Goal: Information Seeking & Learning: Find specific fact

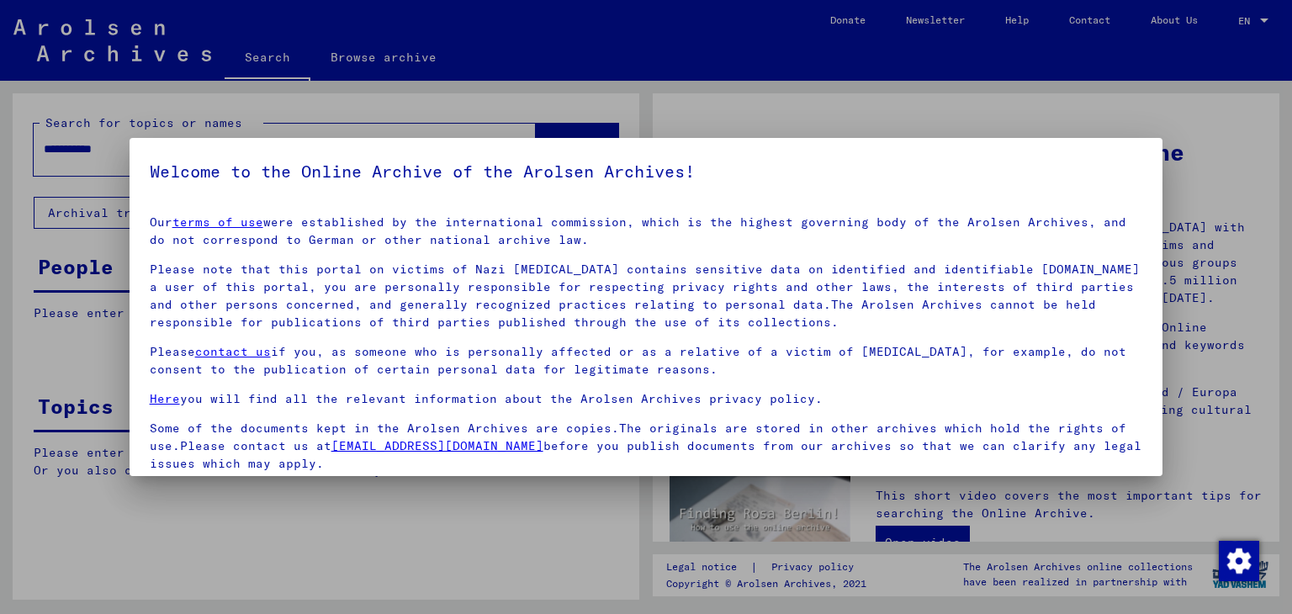
scroll to position [130, 0]
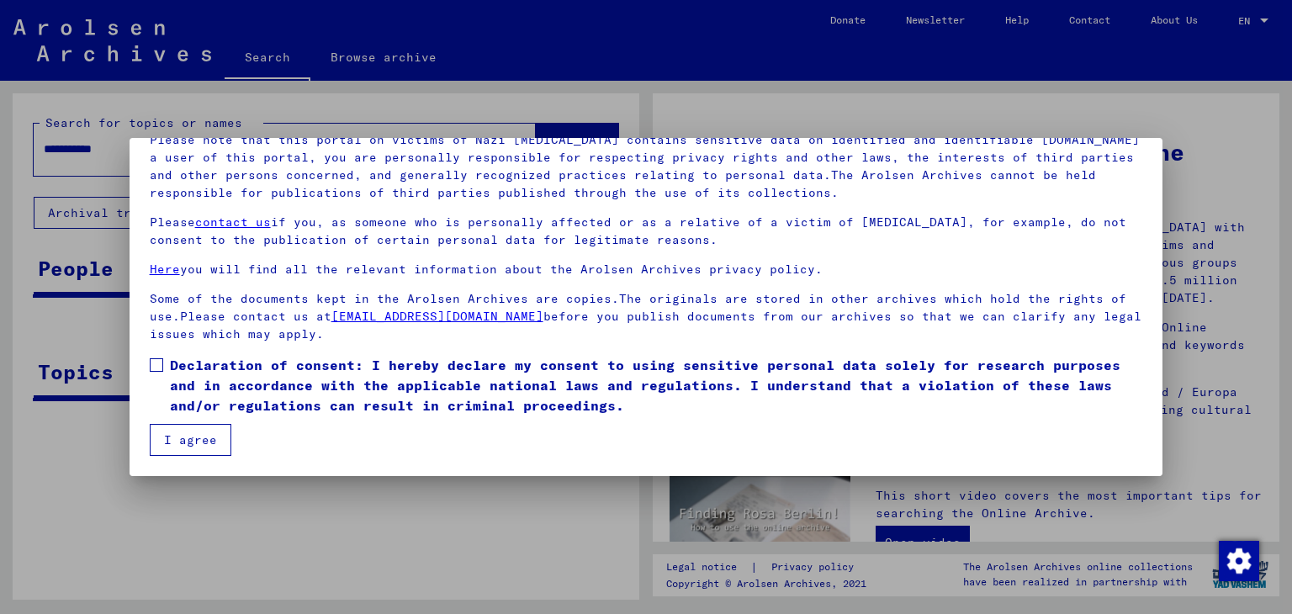
click at [151, 367] on span at bounding box center [156, 364] width 13 height 13
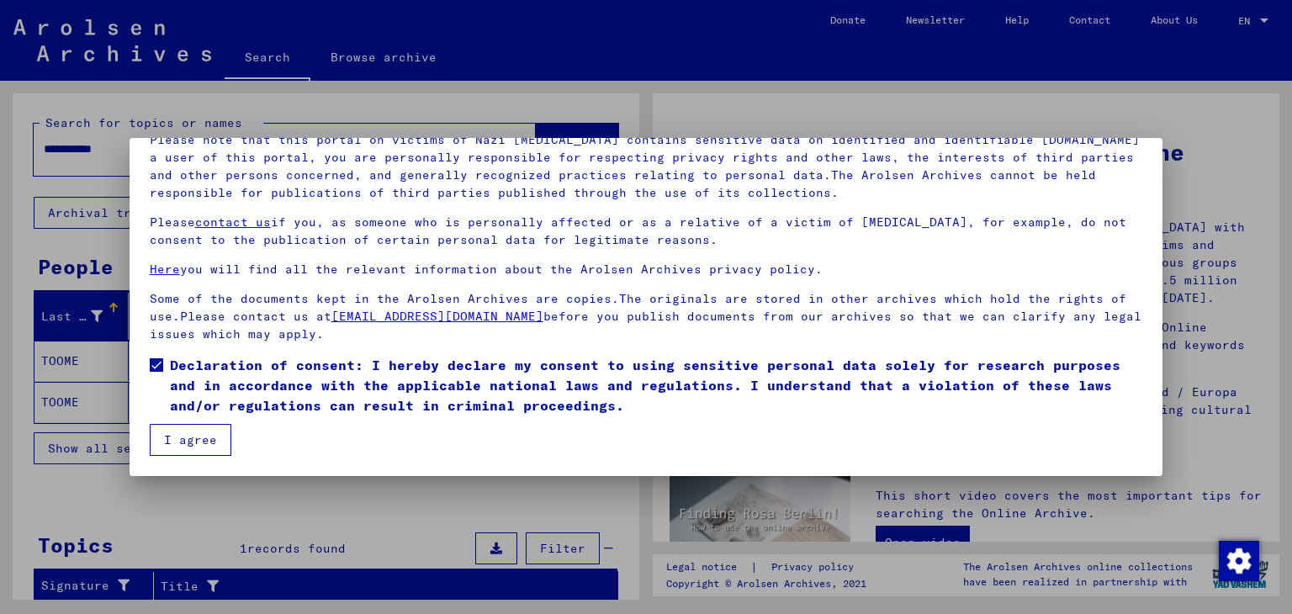
click at [205, 437] on button "I agree" at bounding box center [191, 440] width 82 height 32
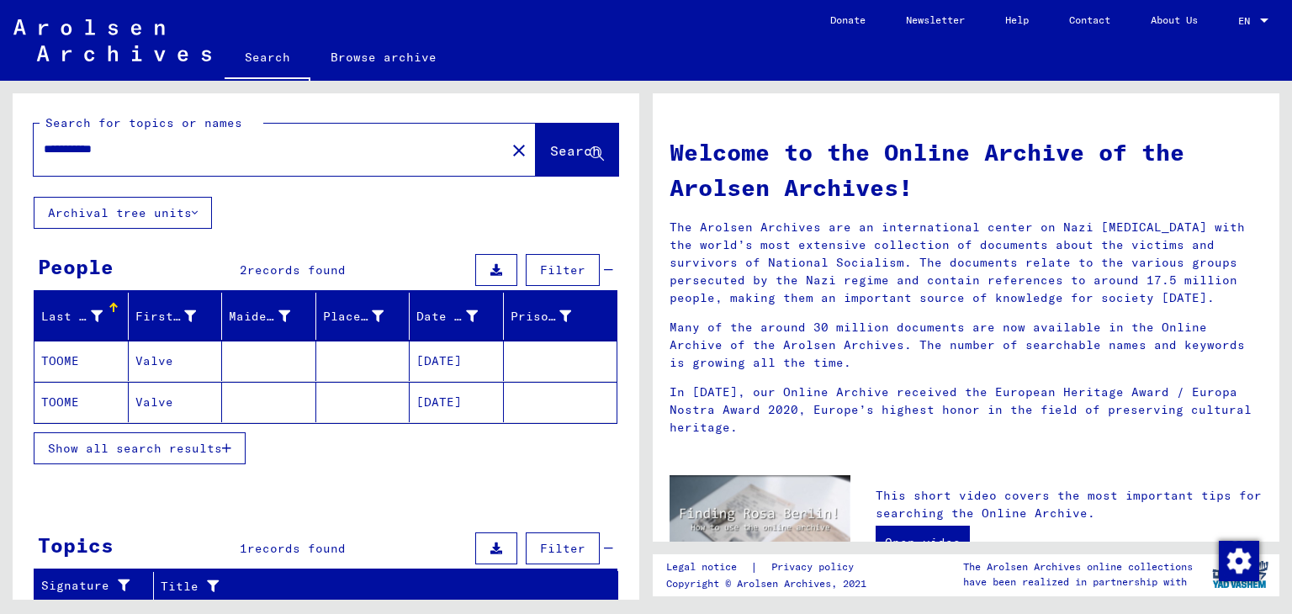
drag, startPoint x: 140, startPoint y: 149, endPoint x: 31, endPoint y: 152, distance: 108.6
click at [31, 152] on div "**********" at bounding box center [326, 144] width 627 height 103
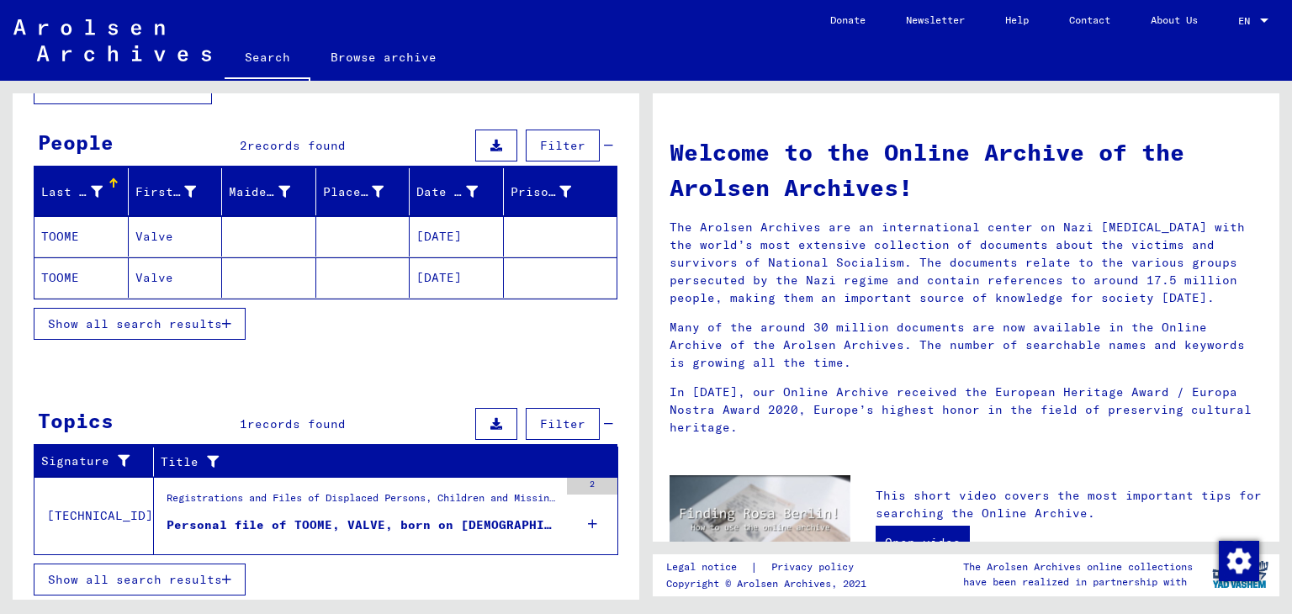
scroll to position [0, 0]
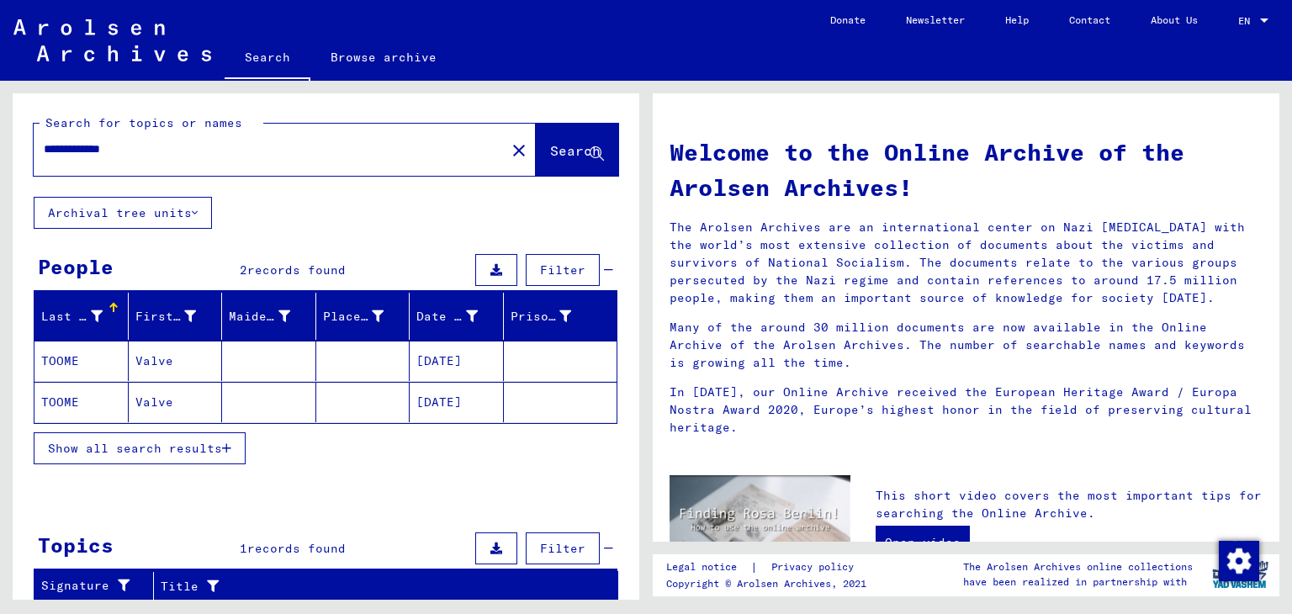
click at [550, 142] on span "Search" at bounding box center [575, 150] width 50 height 17
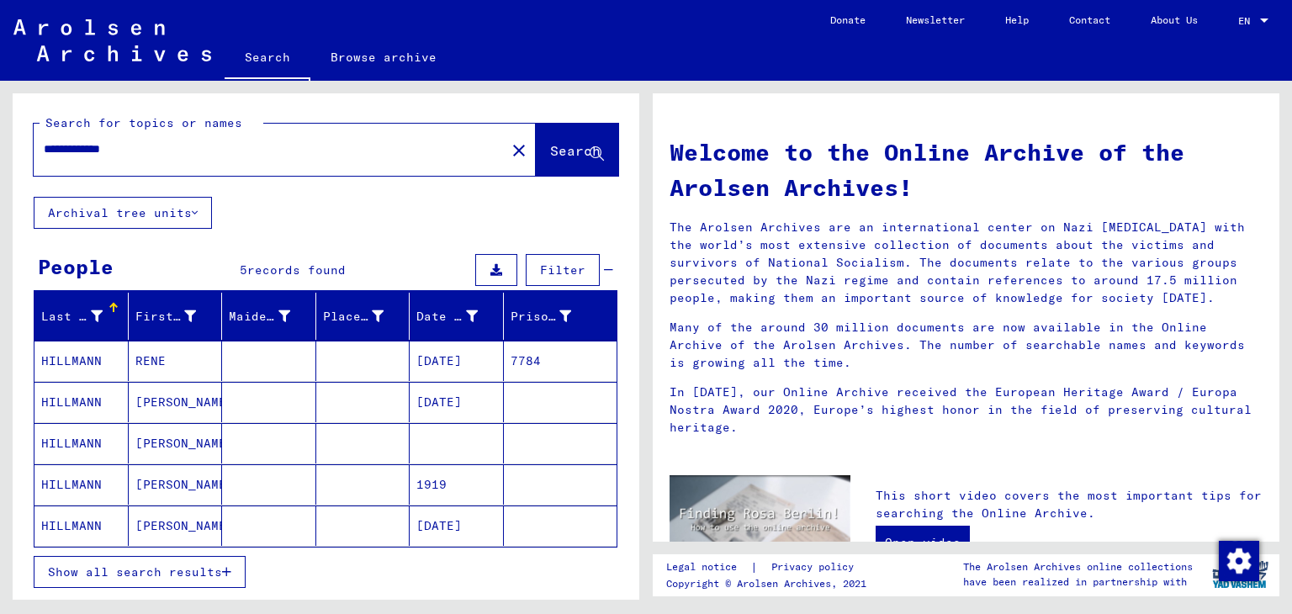
click at [77, 360] on mat-cell "HILLMANN" at bounding box center [81, 361] width 94 height 40
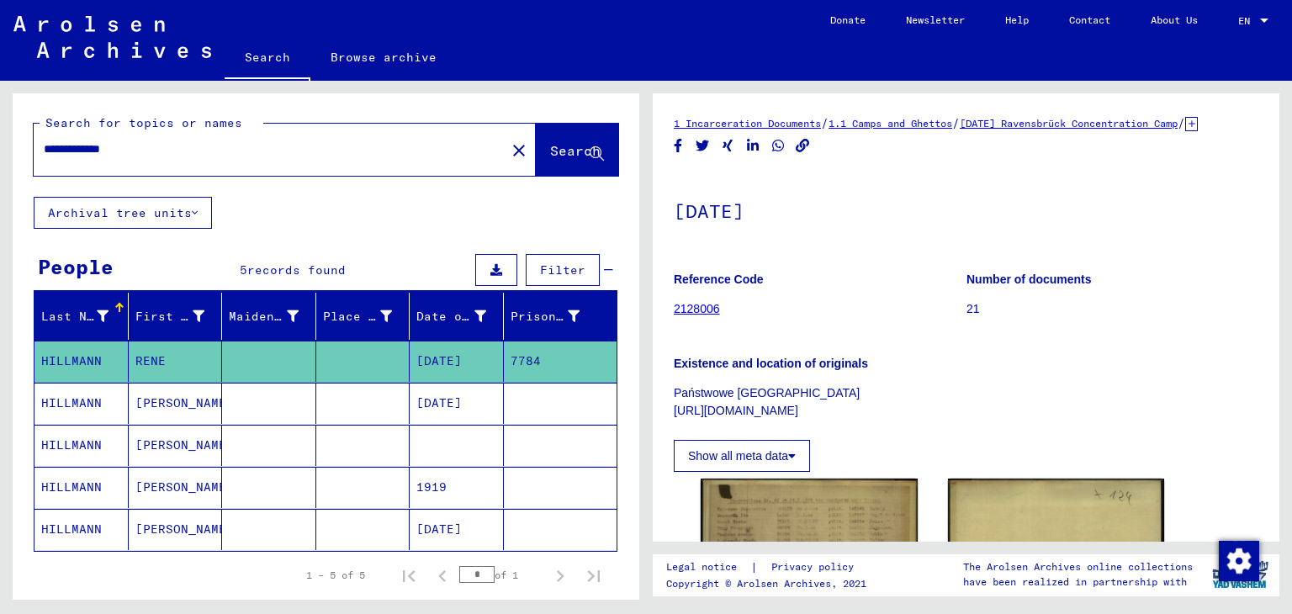
scroll to position [340, 0]
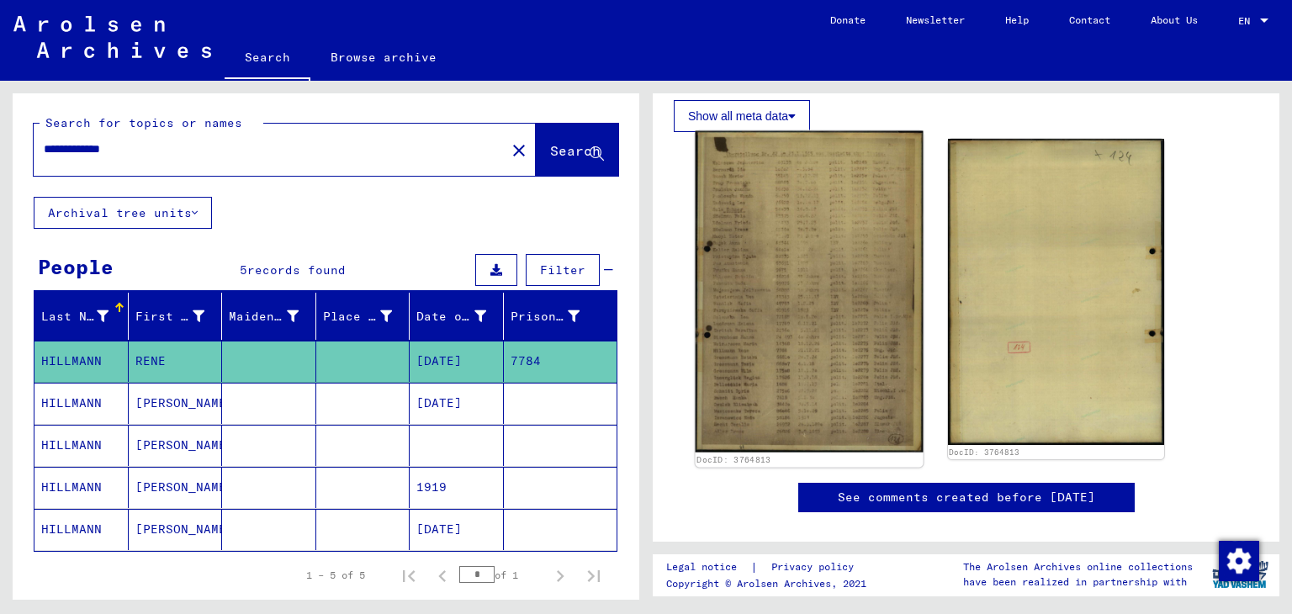
click at [813, 311] on img at bounding box center [809, 291] width 227 height 321
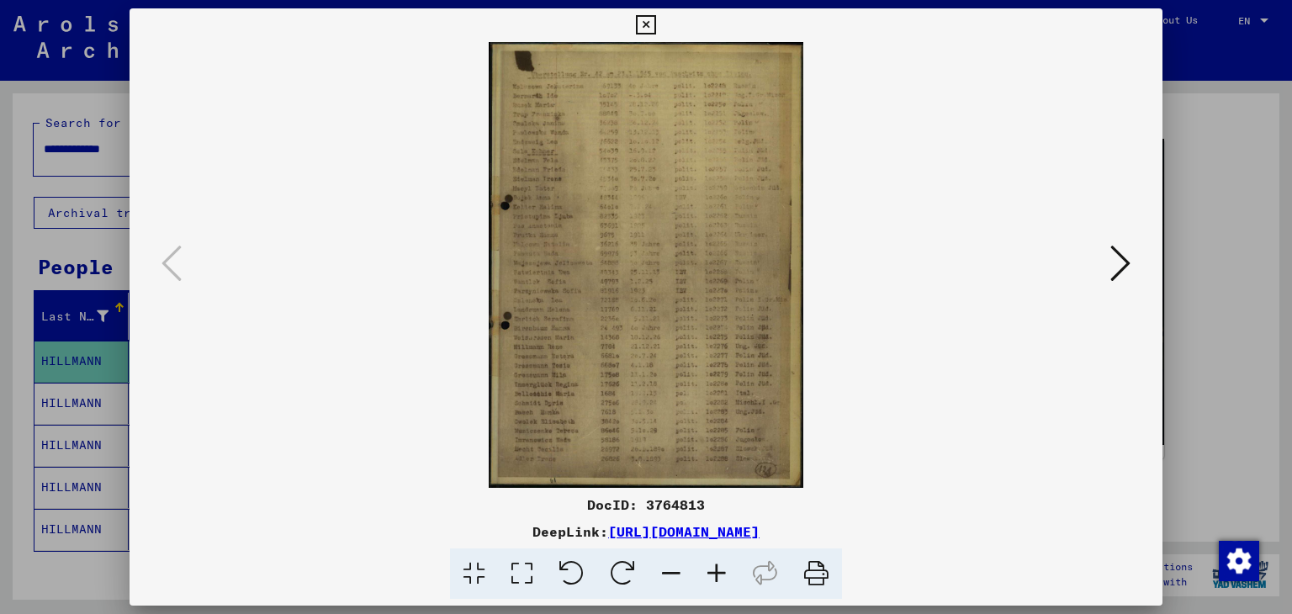
scroll to position [0, 0]
click at [718, 565] on icon at bounding box center [716, 574] width 45 height 51
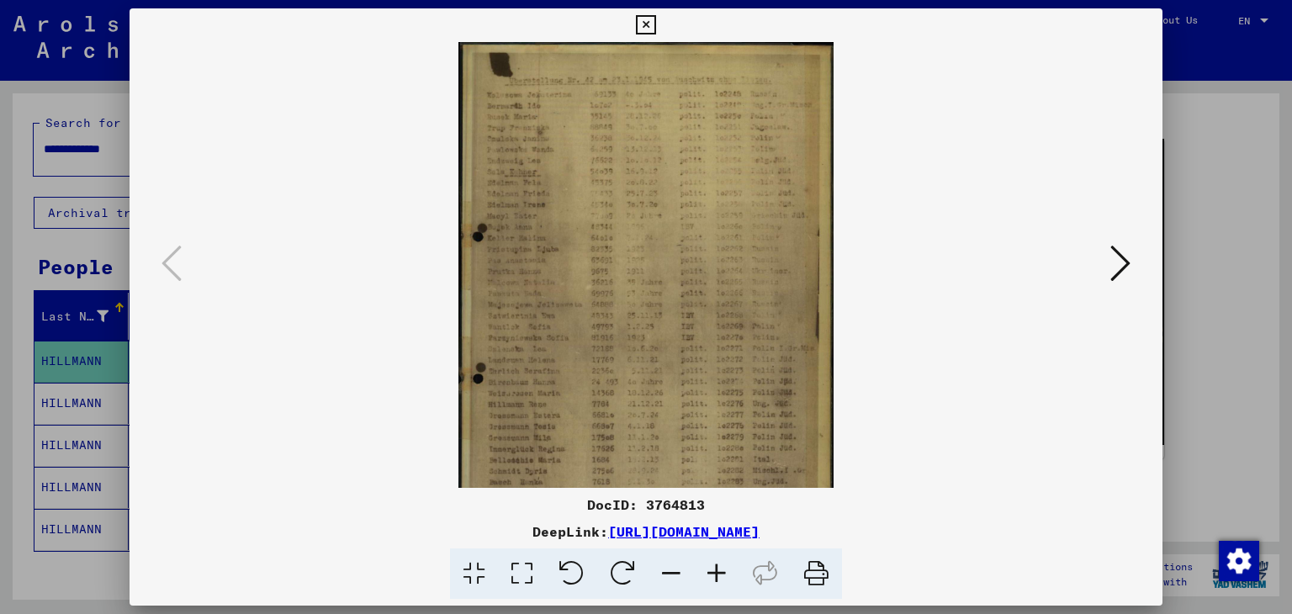
click at [718, 565] on icon at bounding box center [716, 574] width 45 height 51
click at [717, 565] on icon at bounding box center [716, 574] width 45 height 51
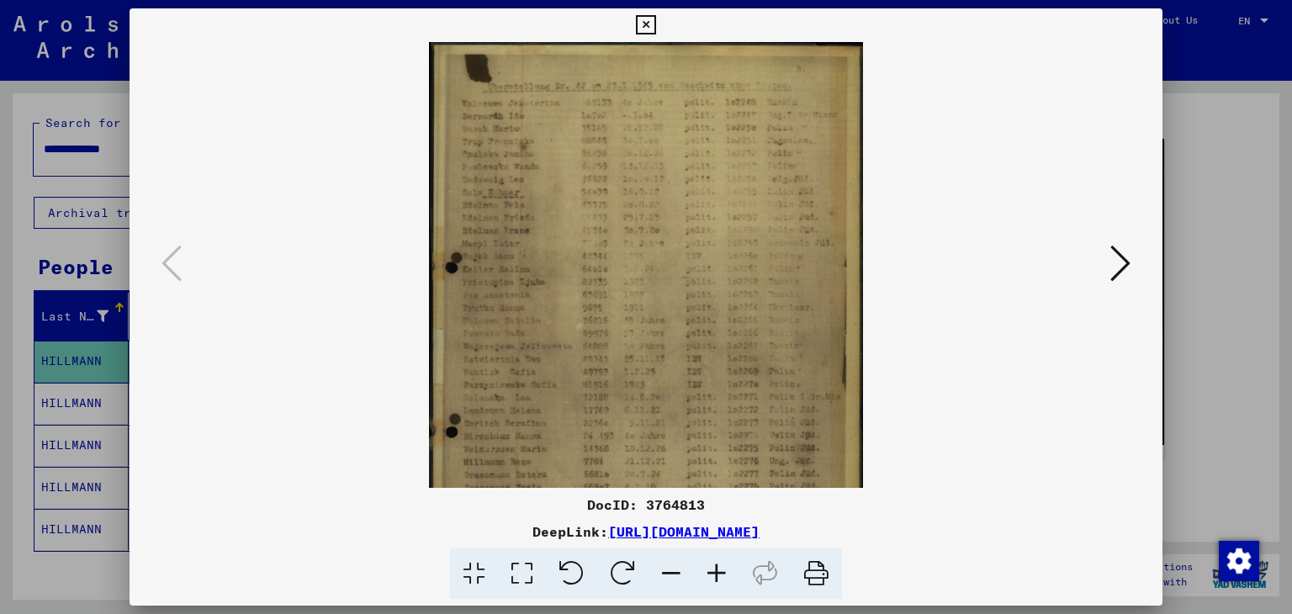
click at [717, 565] on icon at bounding box center [716, 574] width 45 height 51
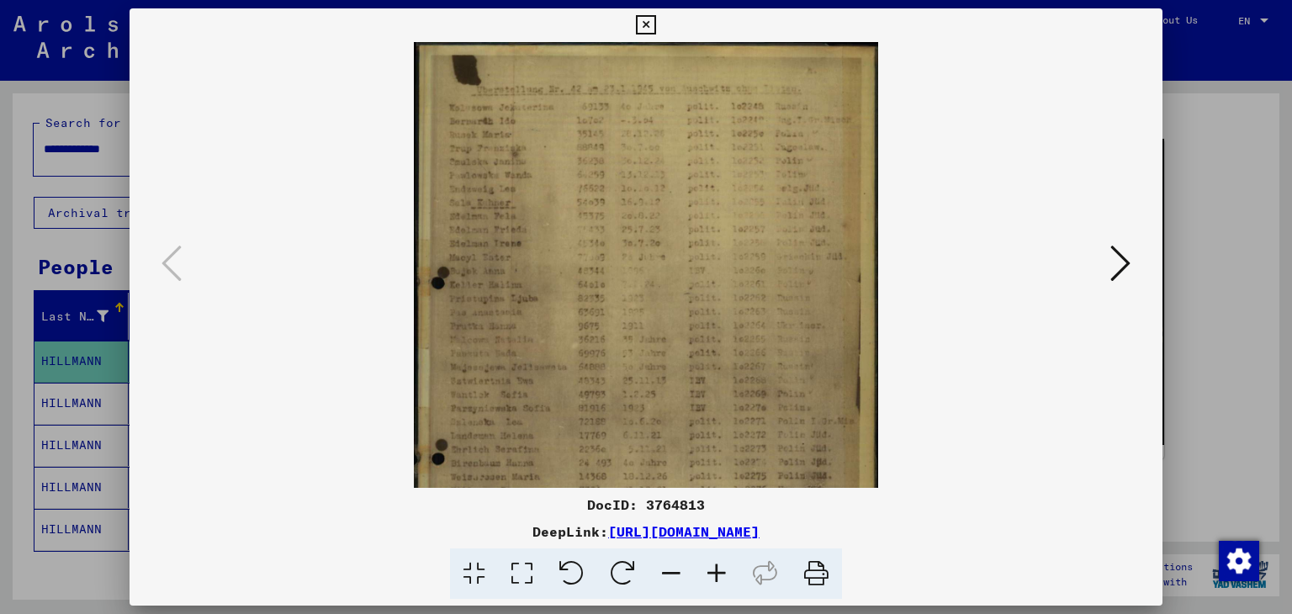
click at [716, 565] on icon at bounding box center [716, 574] width 45 height 51
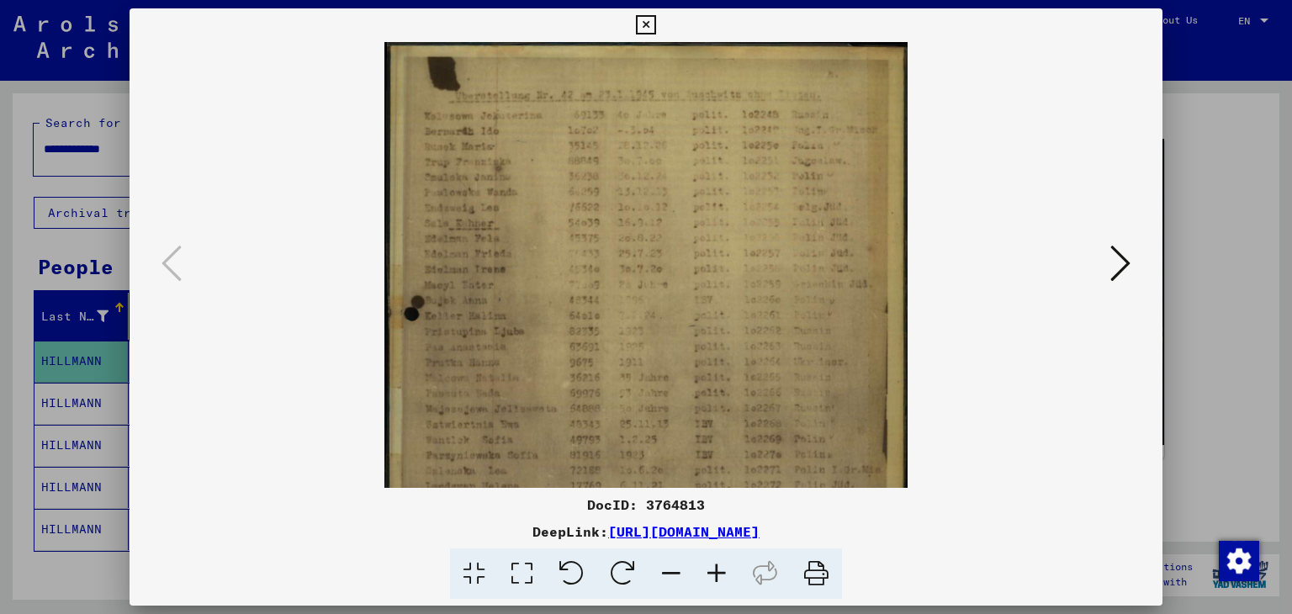
click at [715, 565] on icon at bounding box center [716, 574] width 45 height 51
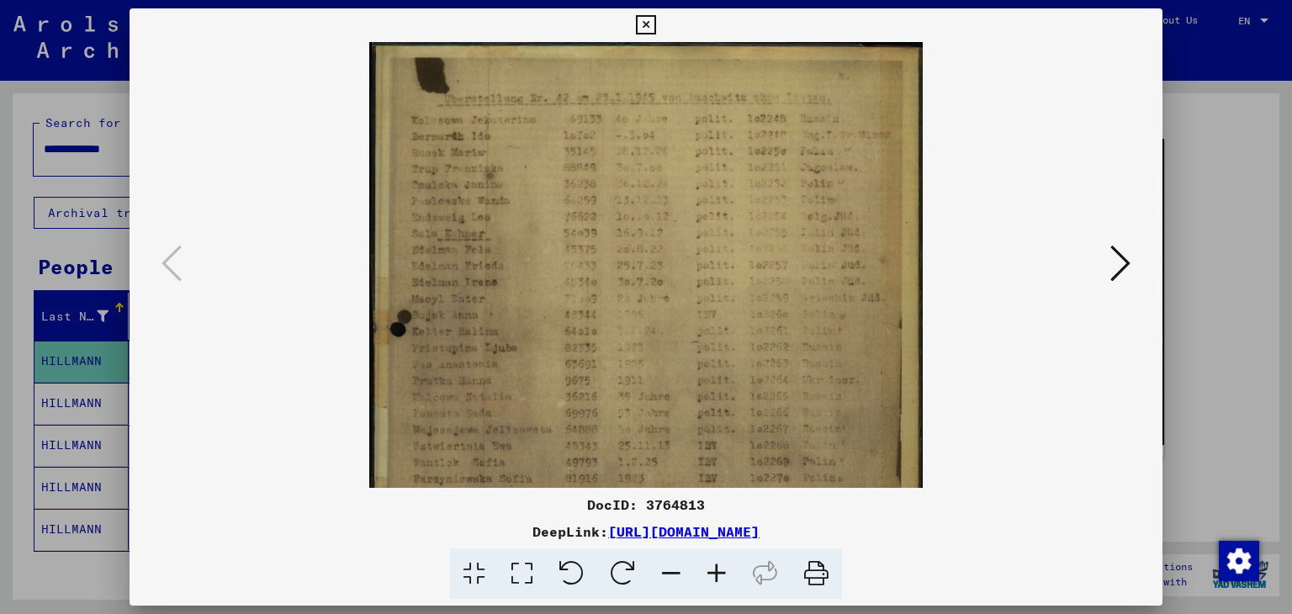
click at [715, 565] on icon at bounding box center [716, 574] width 45 height 51
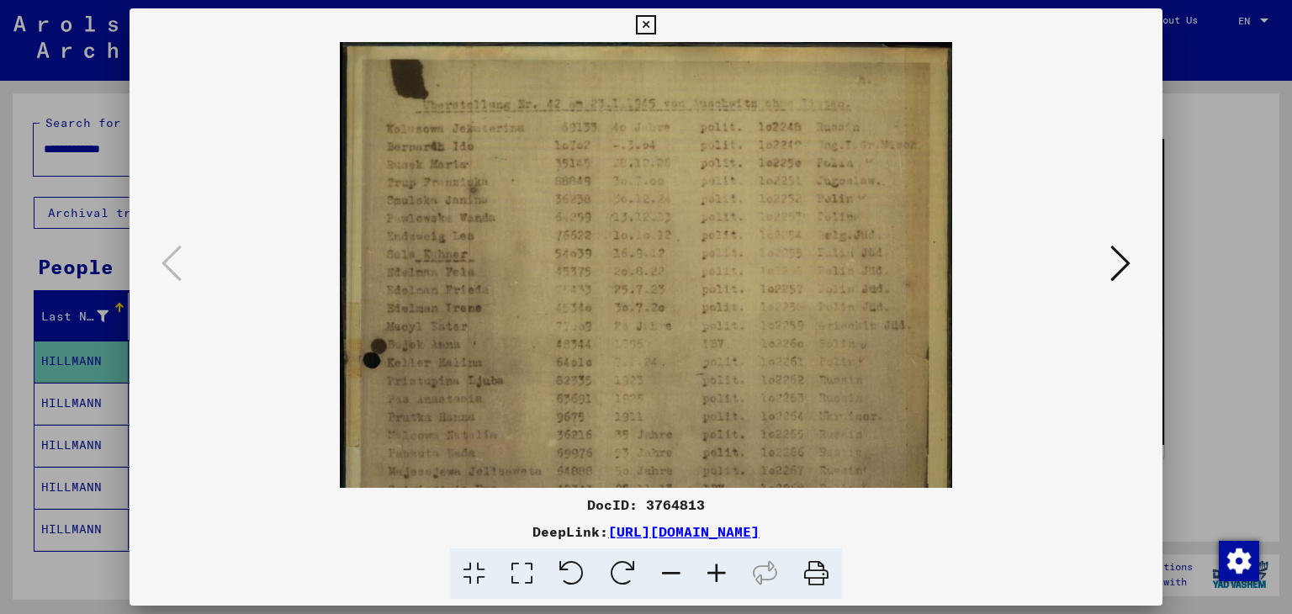
click at [715, 565] on icon at bounding box center [716, 574] width 45 height 51
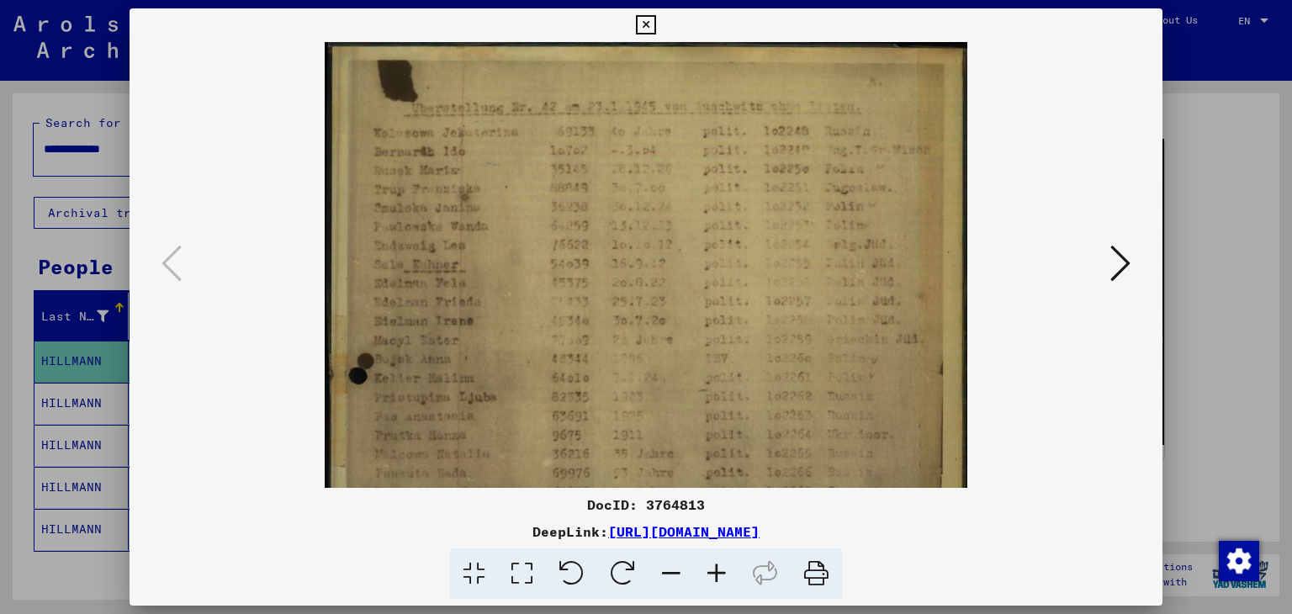
click at [715, 565] on icon at bounding box center [716, 574] width 45 height 51
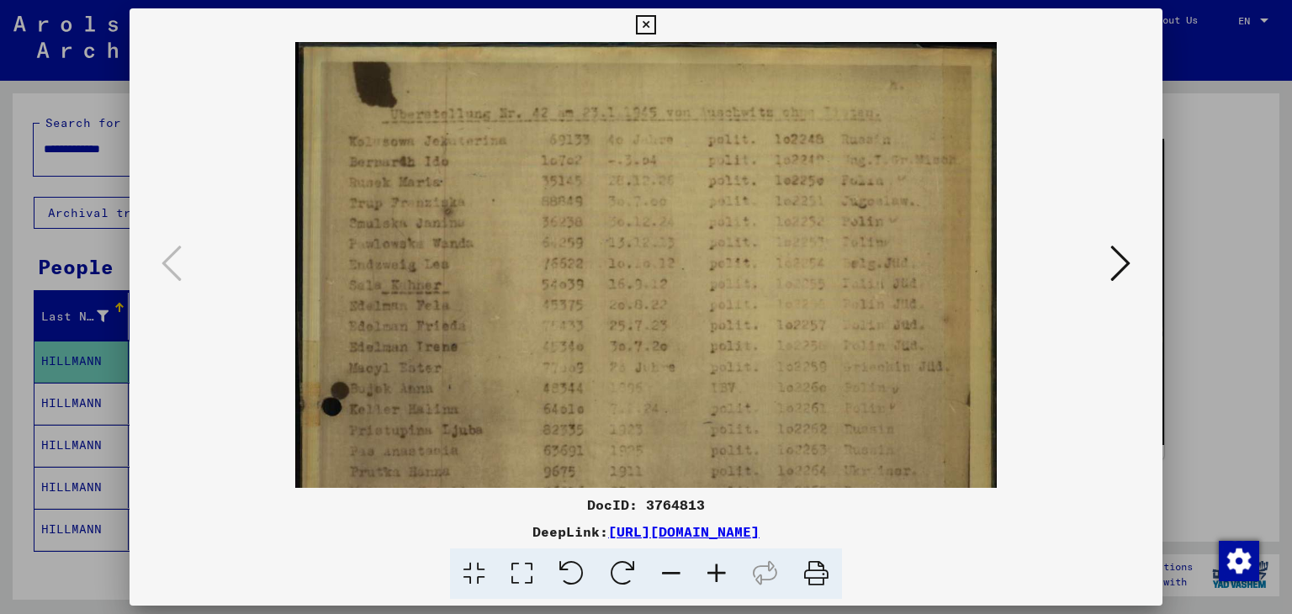
click at [715, 565] on icon at bounding box center [716, 574] width 45 height 51
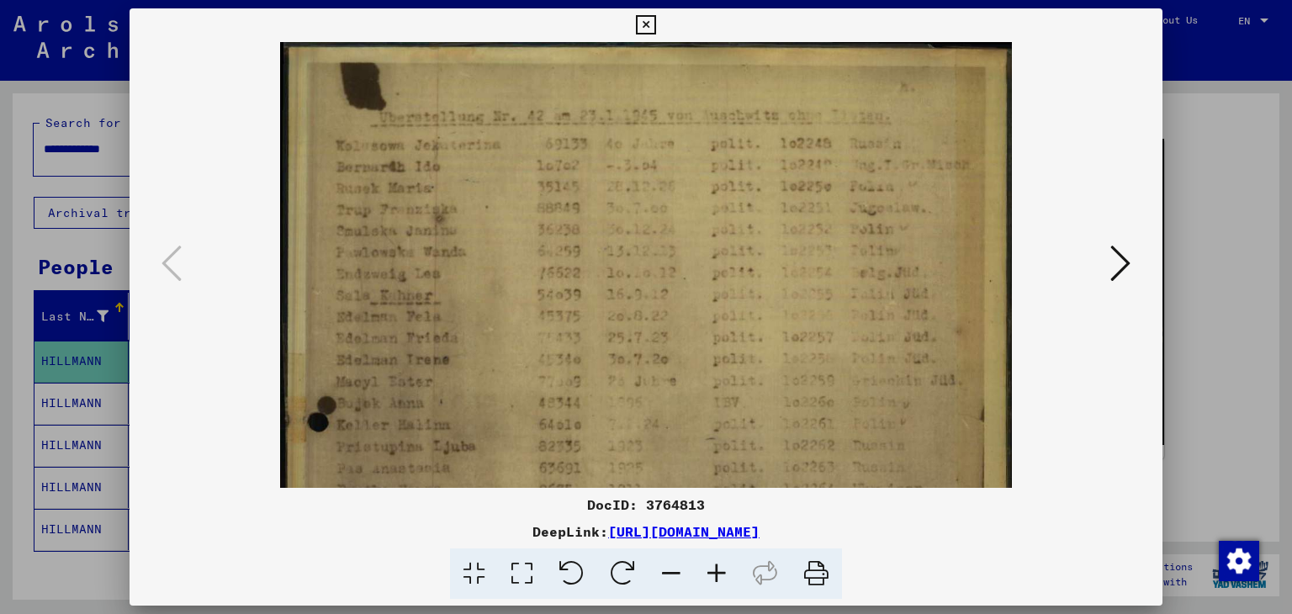
click at [715, 565] on icon at bounding box center [716, 574] width 45 height 51
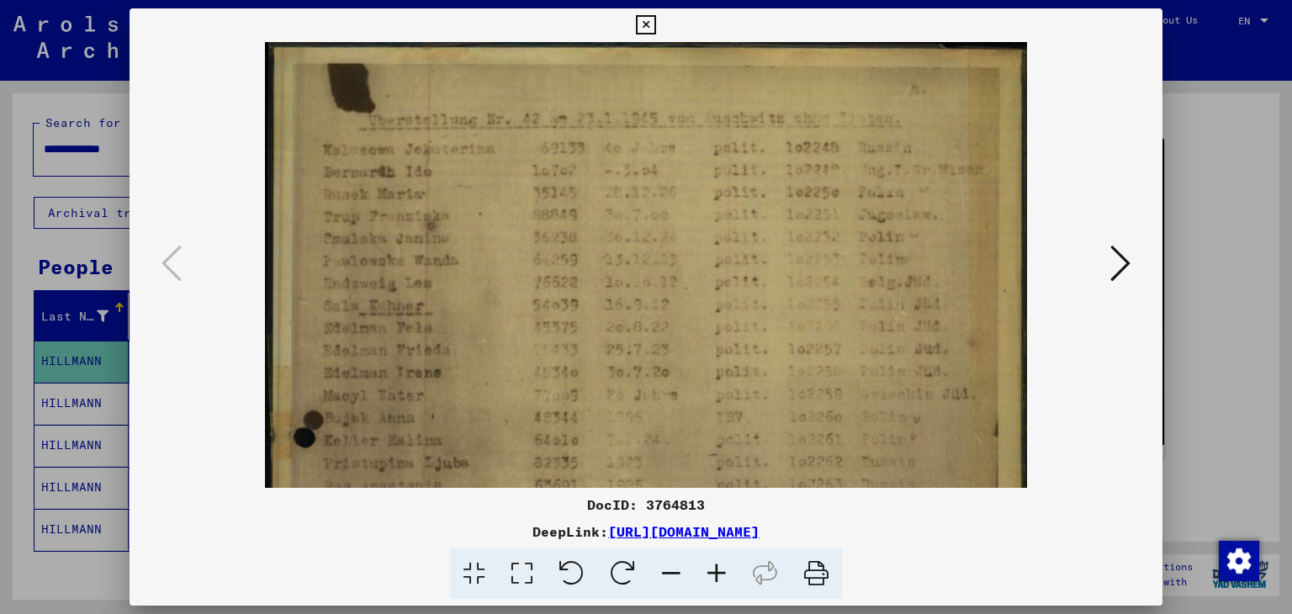
click at [643, 24] on icon at bounding box center [645, 25] width 19 height 20
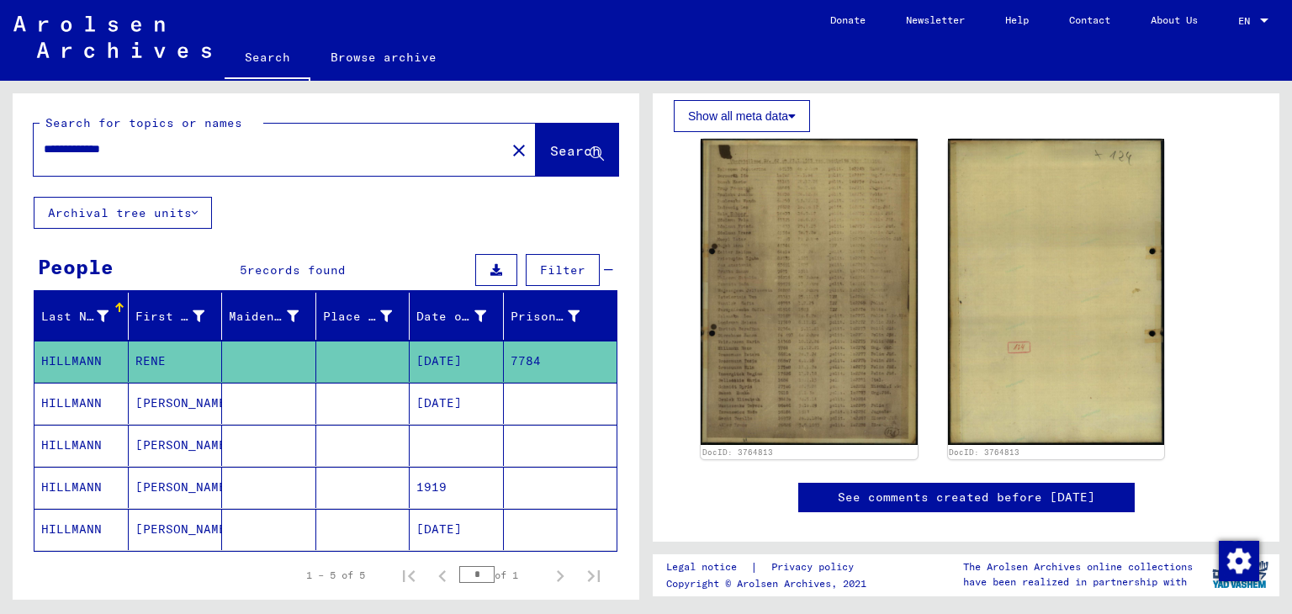
click at [111, 405] on mat-cell "HILLMANN" at bounding box center [81, 403] width 94 height 41
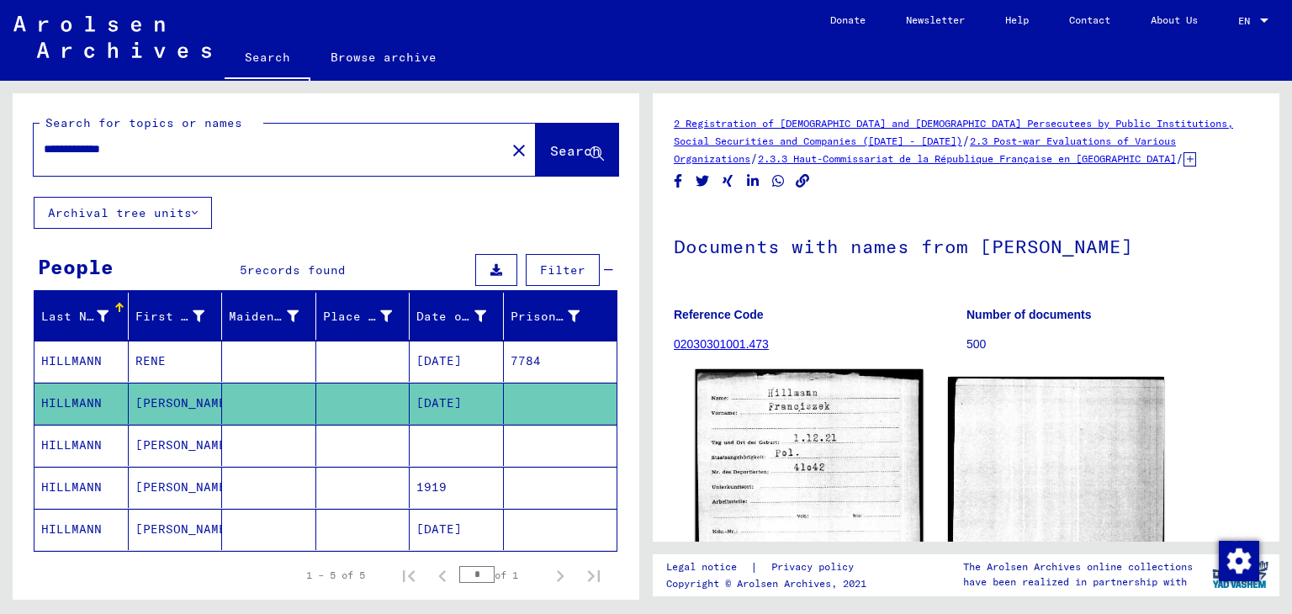
click at [848, 432] on img at bounding box center [809, 523] width 227 height 308
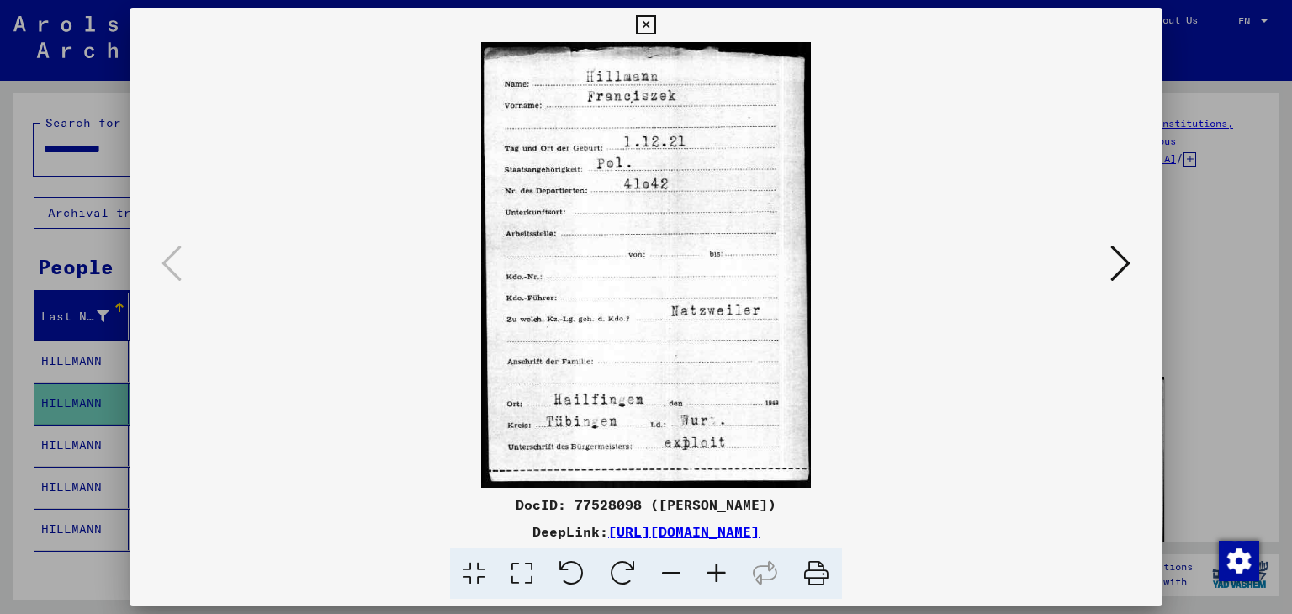
click at [649, 21] on icon at bounding box center [645, 25] width 19 height 20
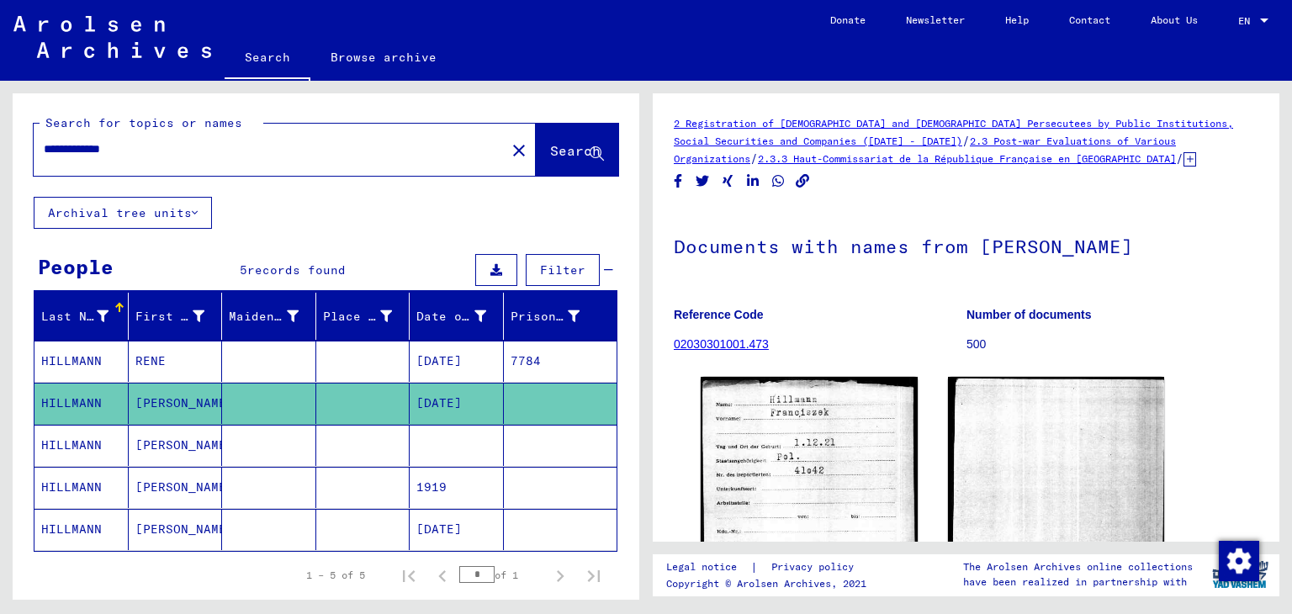
click at [85, 361] on mat-cell "HILLMANN" at bounding box center [81, 361] width 94 height 41
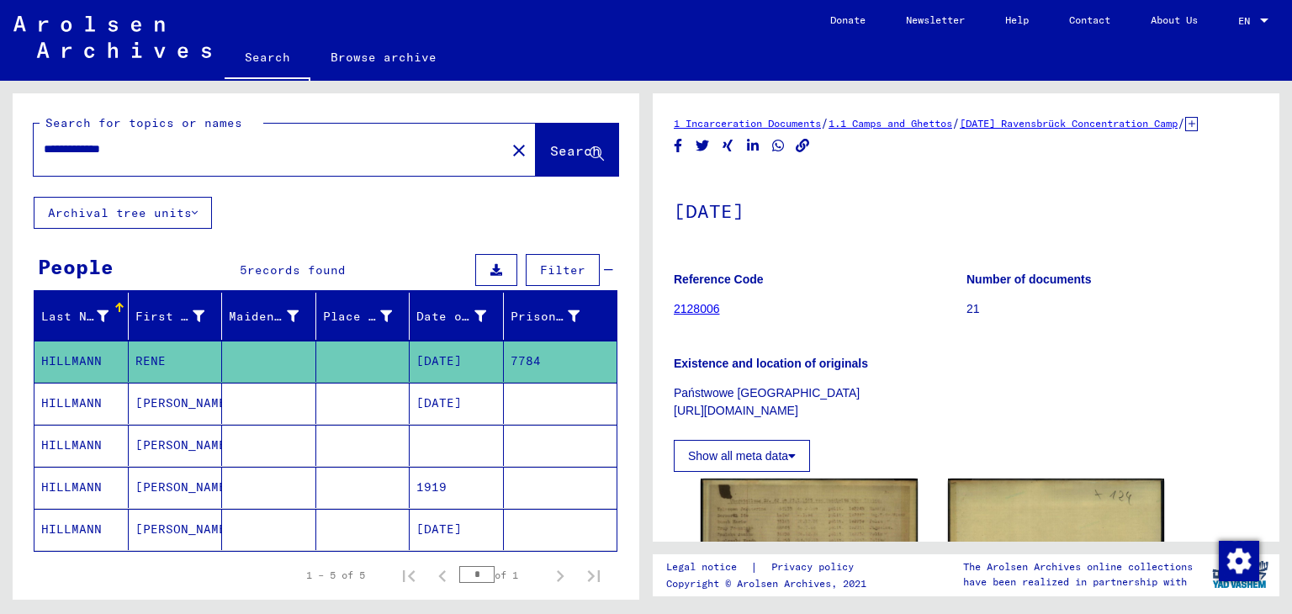
click at [109, 151] on input "**********" at bounding box center [270, 149] width 452 height 18
click at [559, 162] on button "Search" at bounding box center [577, 150] width 82 height 52
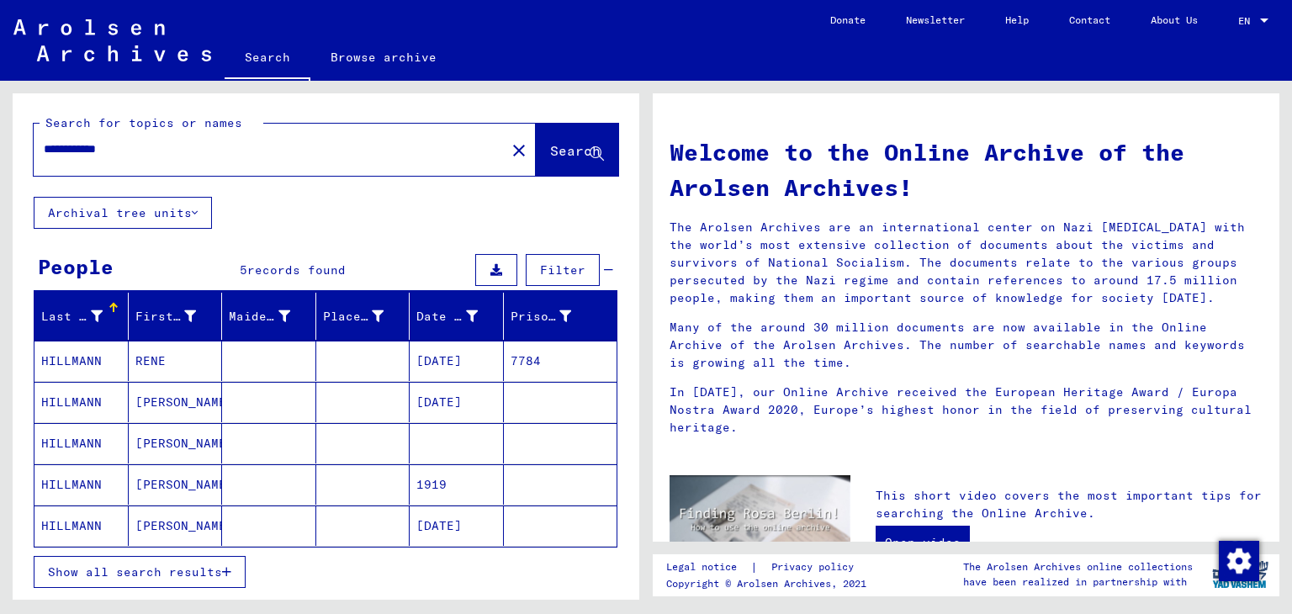
click at [151, 570] on span "Show all search results" at bounding box center [135, 572] width 174 height 15
click at [125, 151] on input "**********" at bounding box center [265, 149] width 442 height 18
click at [550, 152] on span "Search" at bounding box center [575, 150] width 50 height 17
click at [133, 573] on span "Show all search results" at bounding box center [135, 572] width 174 height 15
click at [104, 151] on input "**********" at bounding box center [265, 149] width 442 height 18
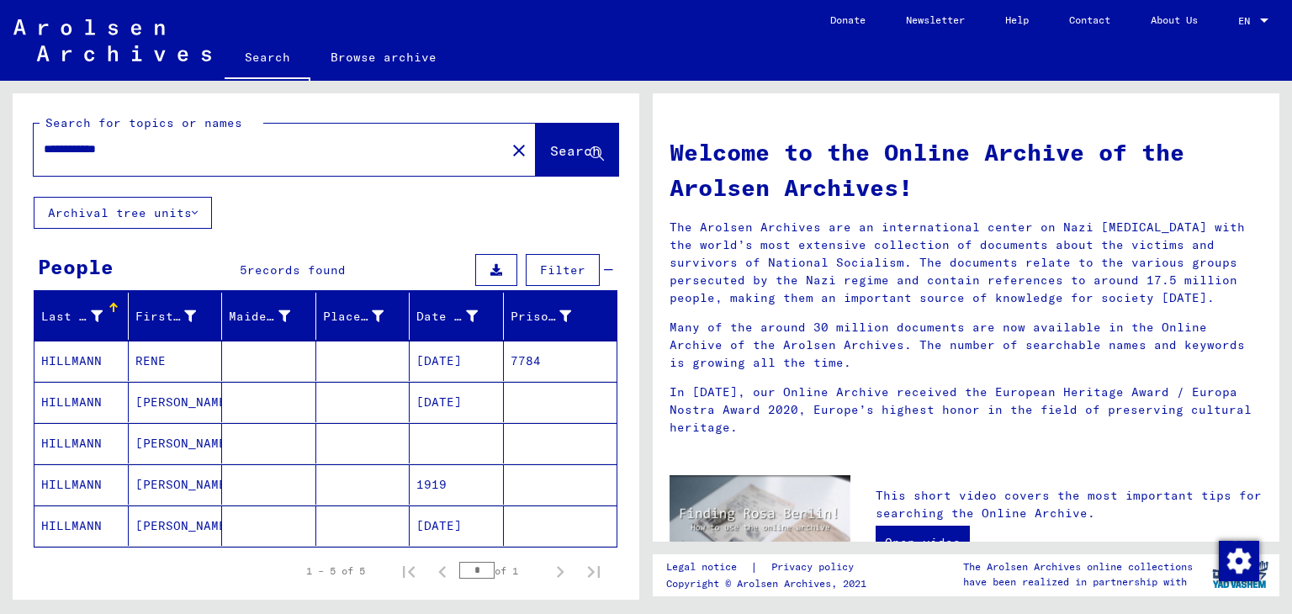
click at [549, 165] on button "Search" at bounding box center [577, 150] width 82 height 52
click at [82, 360] on mat-cell "HILLMANN" at bounding box center [81, 361] width 94 height 40
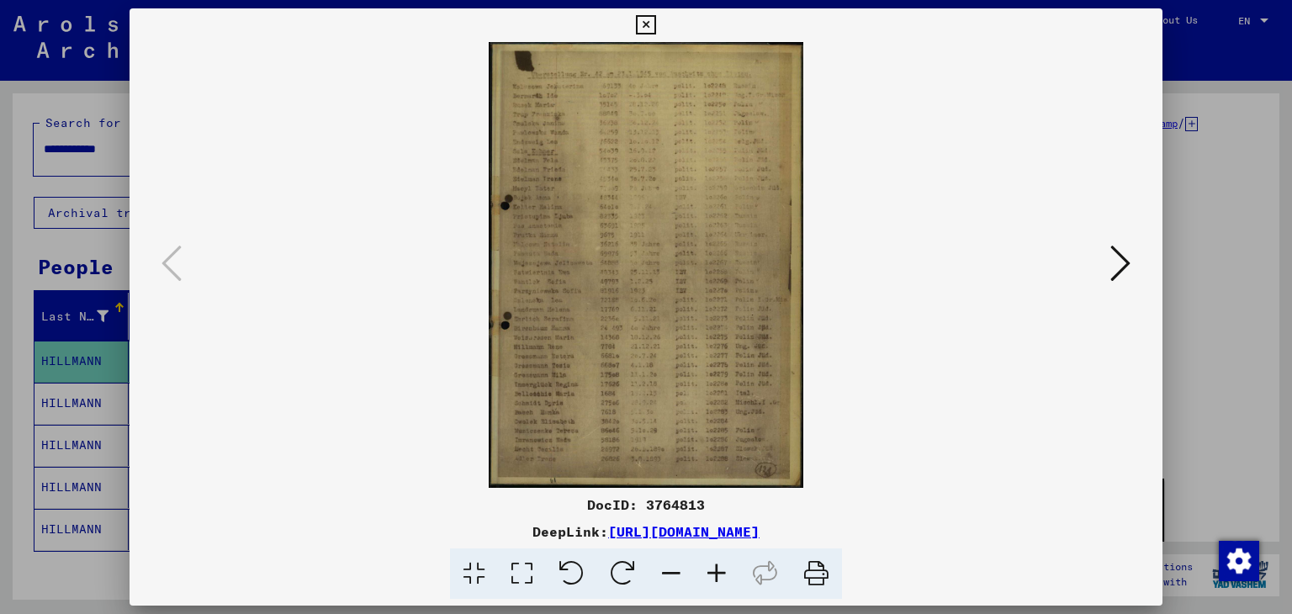
click at [650, 21] on icon at bounding box center [645, 25] width 19 height 20
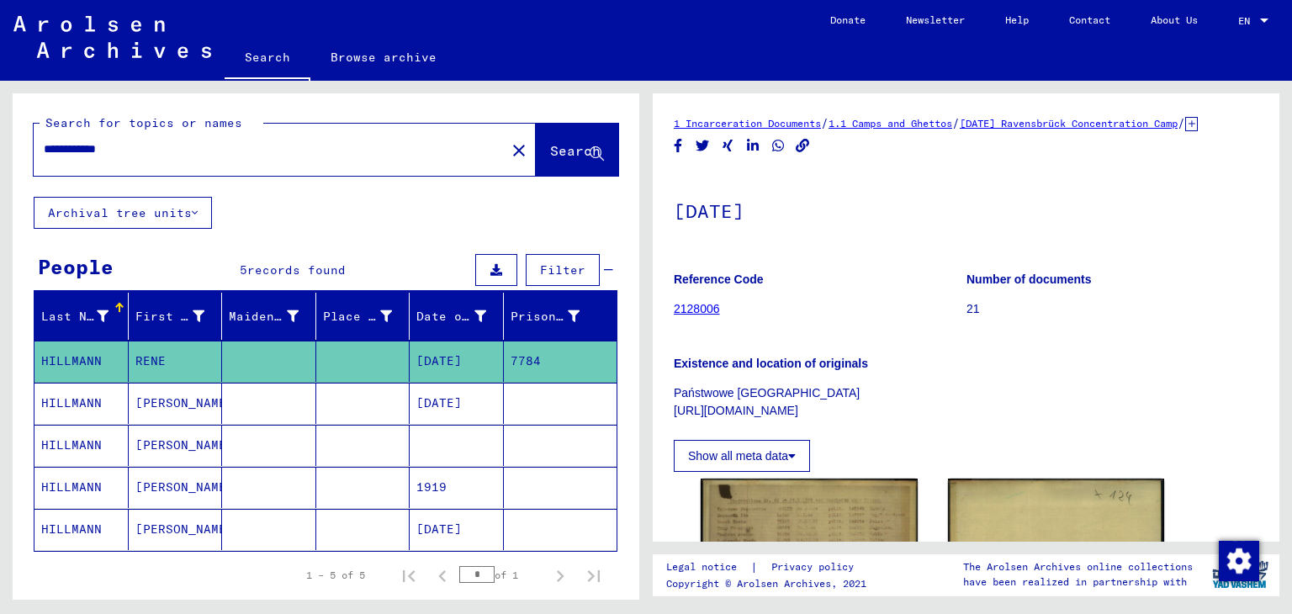
drag, startPoint x: 126, startPoint y: 151, endPoint x: 0, endPoint y: 135, distance: 127.3
click at [8, 137] on div "**********" at bounding box center [323, 340] width 646 height 519
type input "*"
type input "**********"
click at [563, 142] on span "Search" at bounding box center [575, 150] width 50 height 17
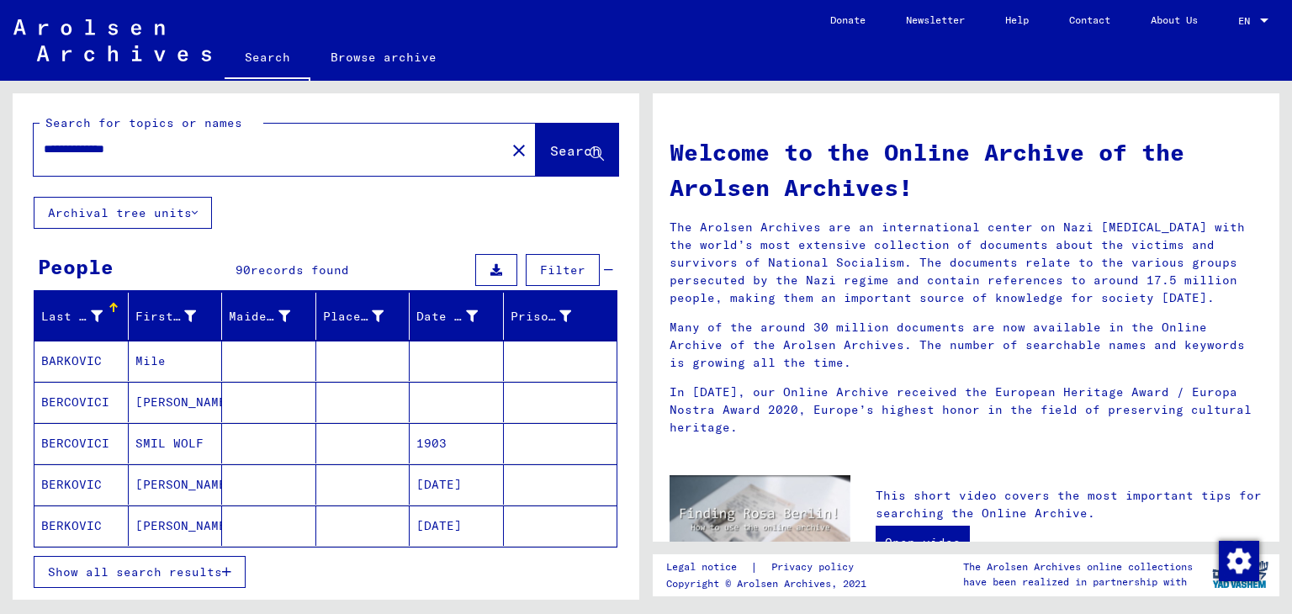
click at [197, 568] on span "Show all search results" at bounding box center [135, 572] width 174 height 15
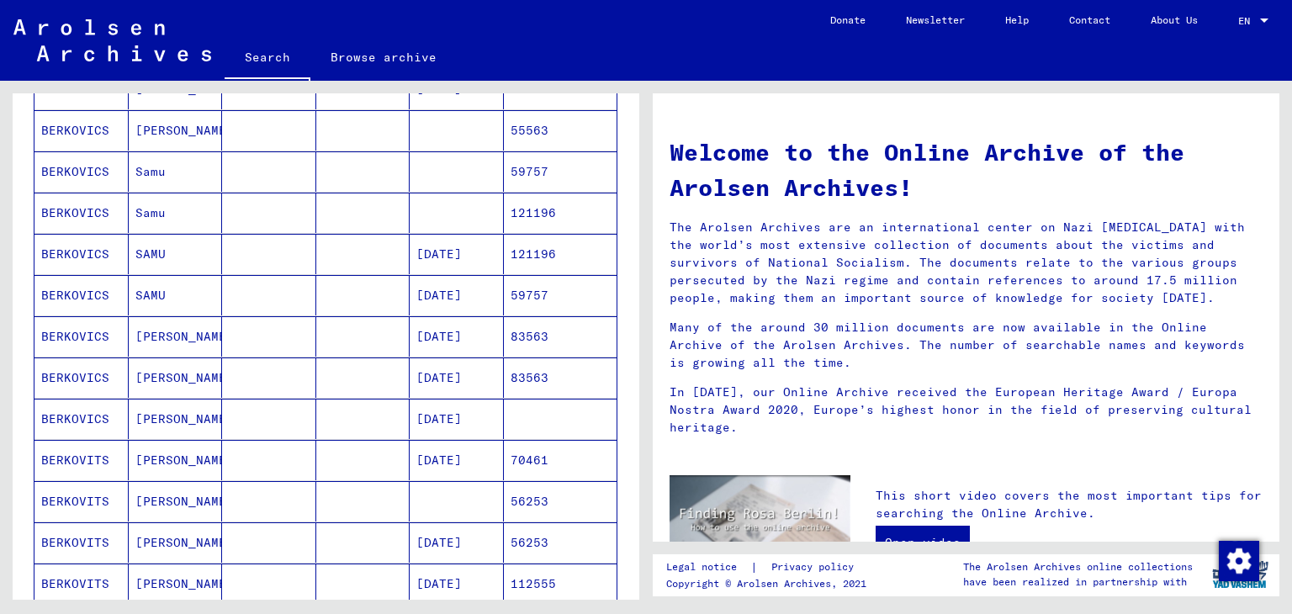
scroll to position [977, 0]
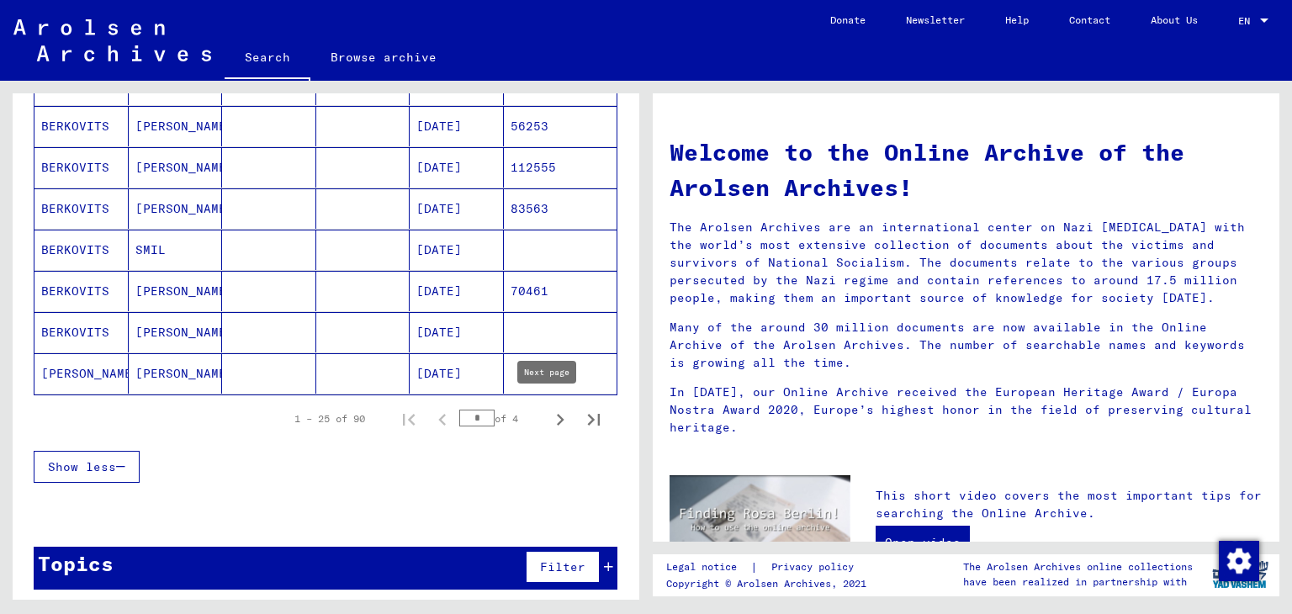
click at [557, 415] on icon "Next page" at bounding box center [561, 420] width 8 height 12
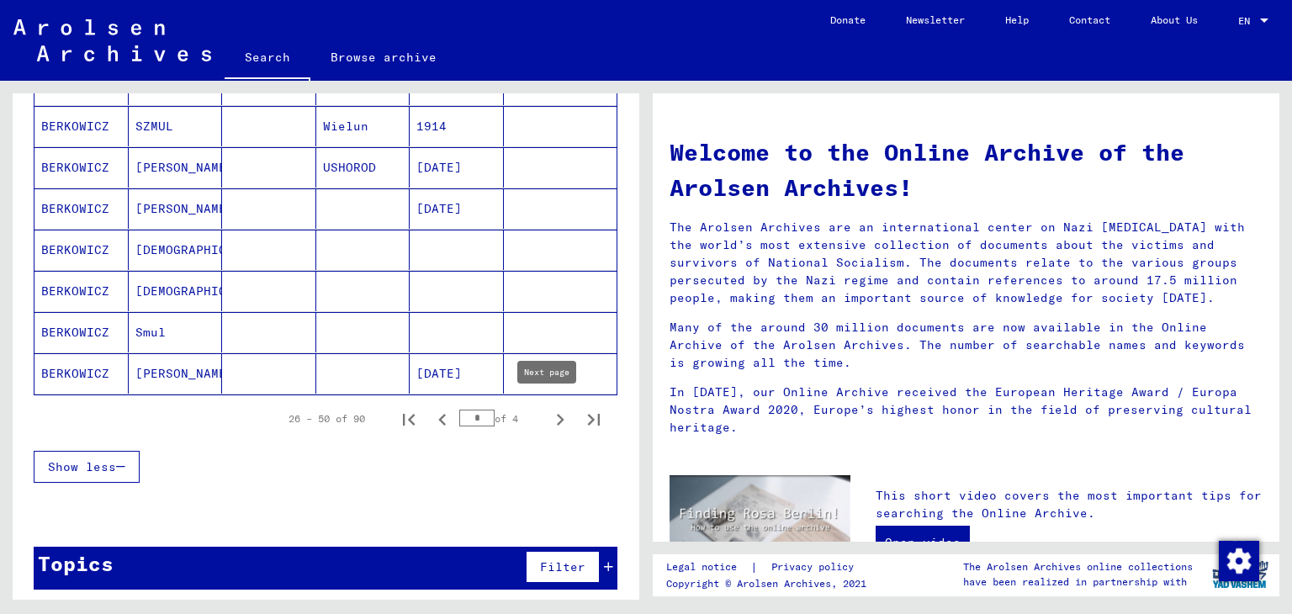
click at [549, 411] on icon "Next page" at bounding box center [561, 420] width 24 height 24
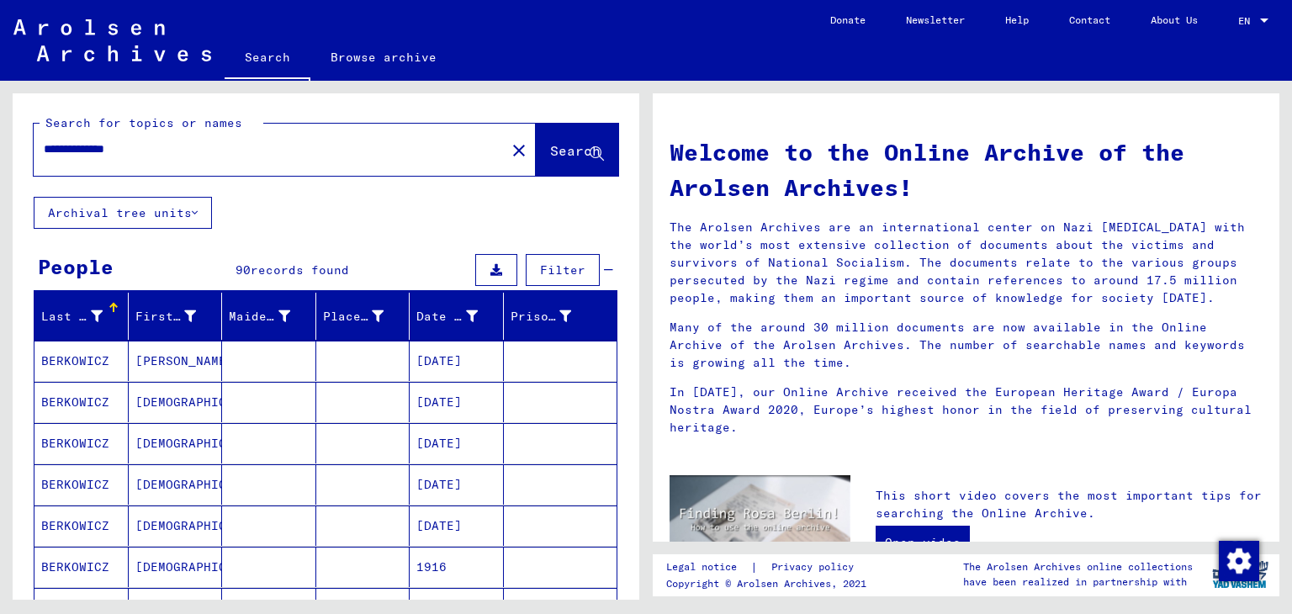
scroll to position [560, 0]
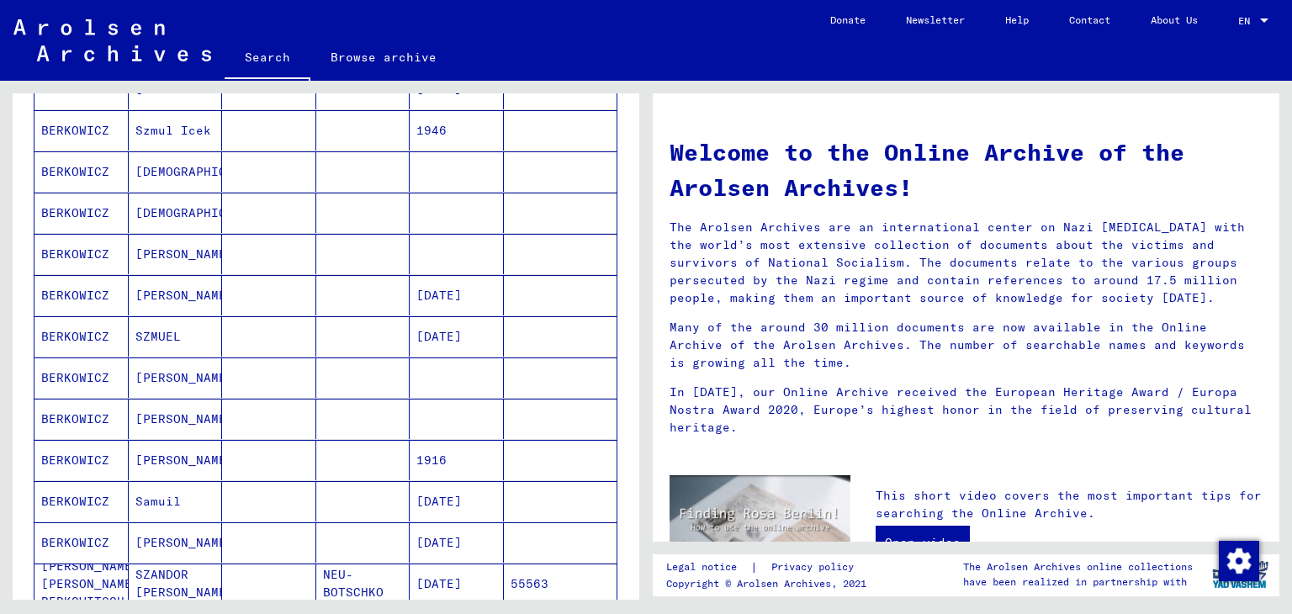
click at [87, 419] on mat-cell "BERKOWICZ" at bounding box center [81, 419] width 94 height 40
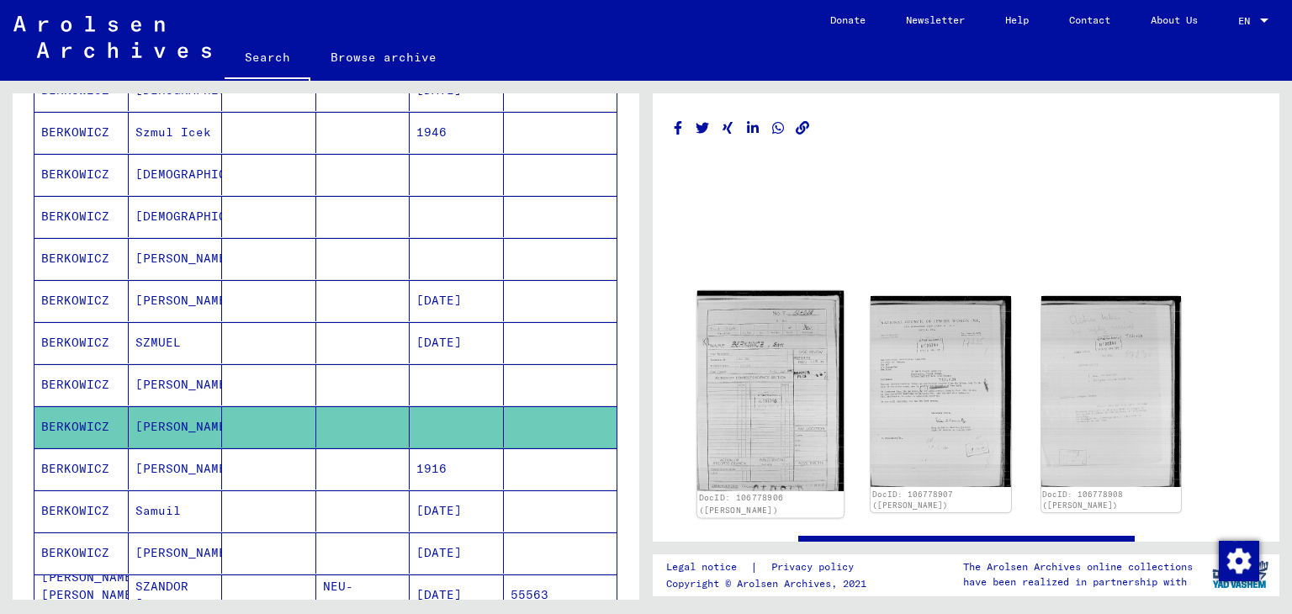
click at [761, 343] on img at bounding box center [770, 391] width 147 height 200
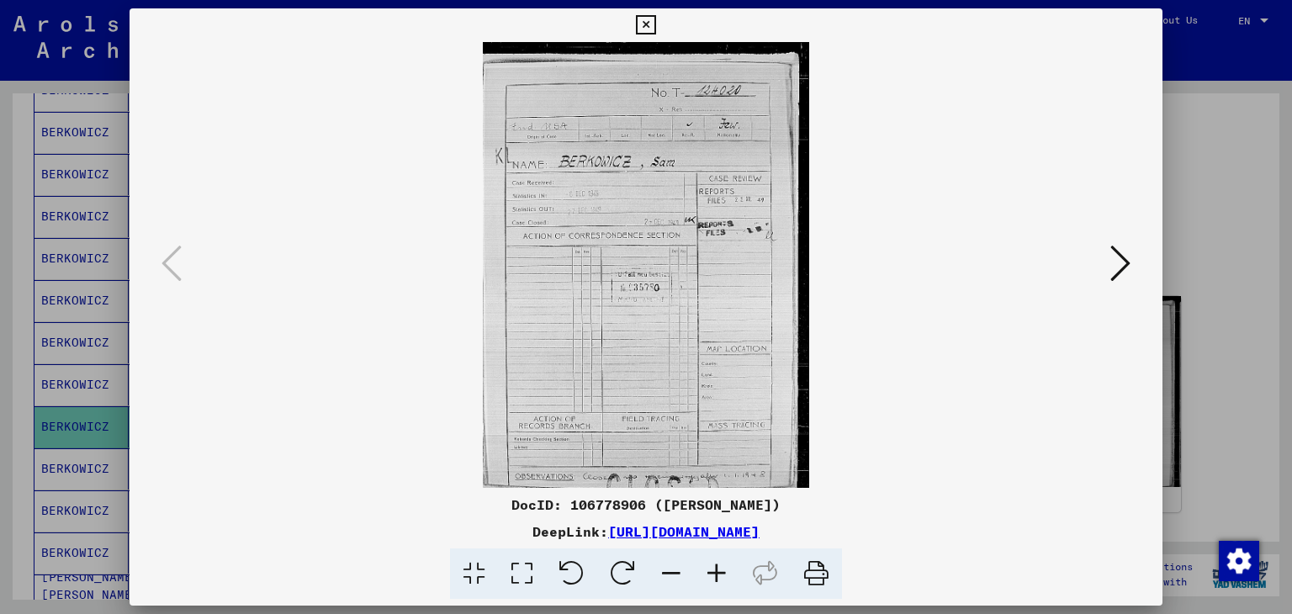
click at [1127, 262] on icon at bounding box center [1121, 263] width 20 height 40
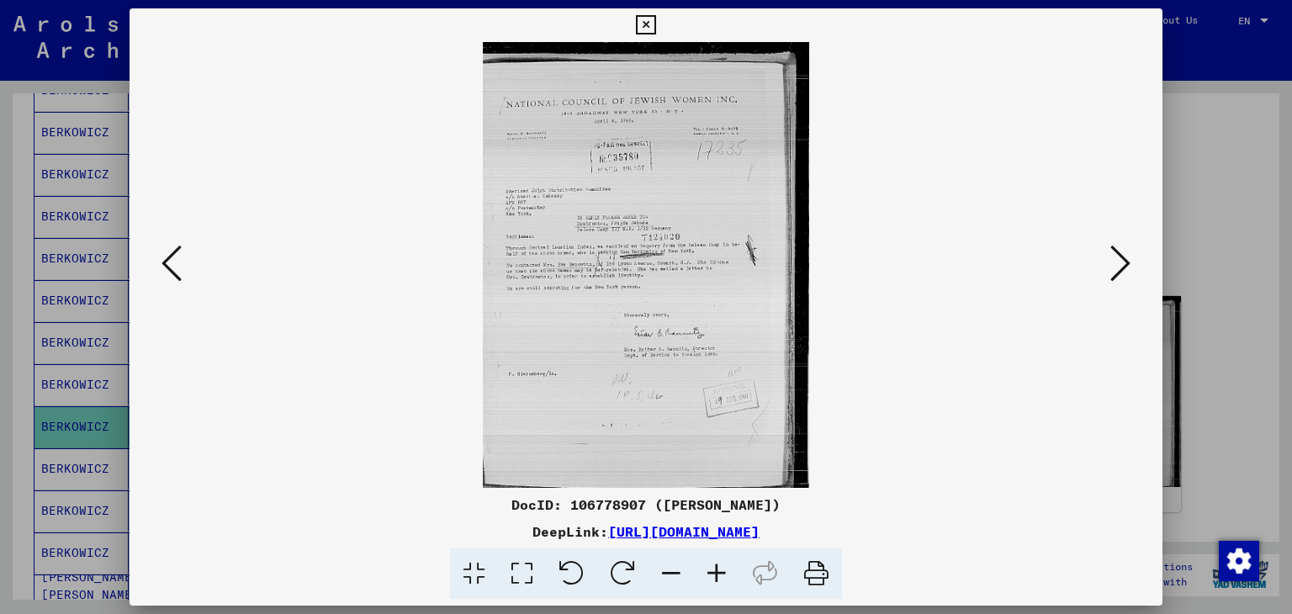
click at [713, 576] on icon at bounding box center [716, 574] width 45 height 51
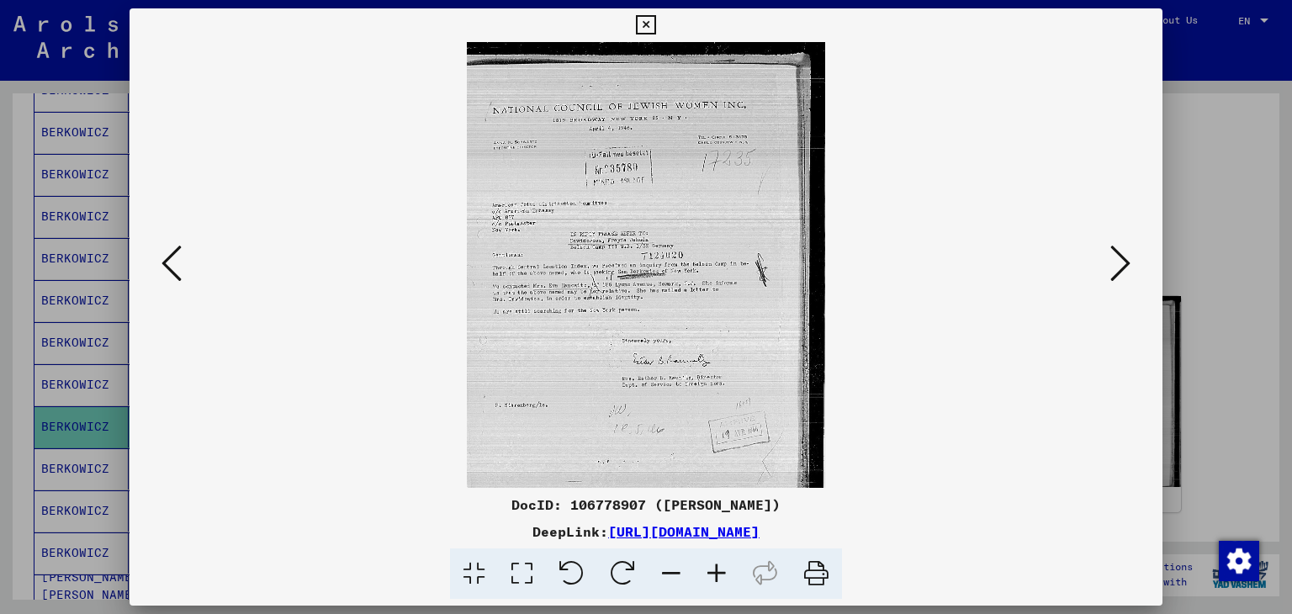
click at [713, 575] on icon at bounding box center [716, 574] width 45 height 51
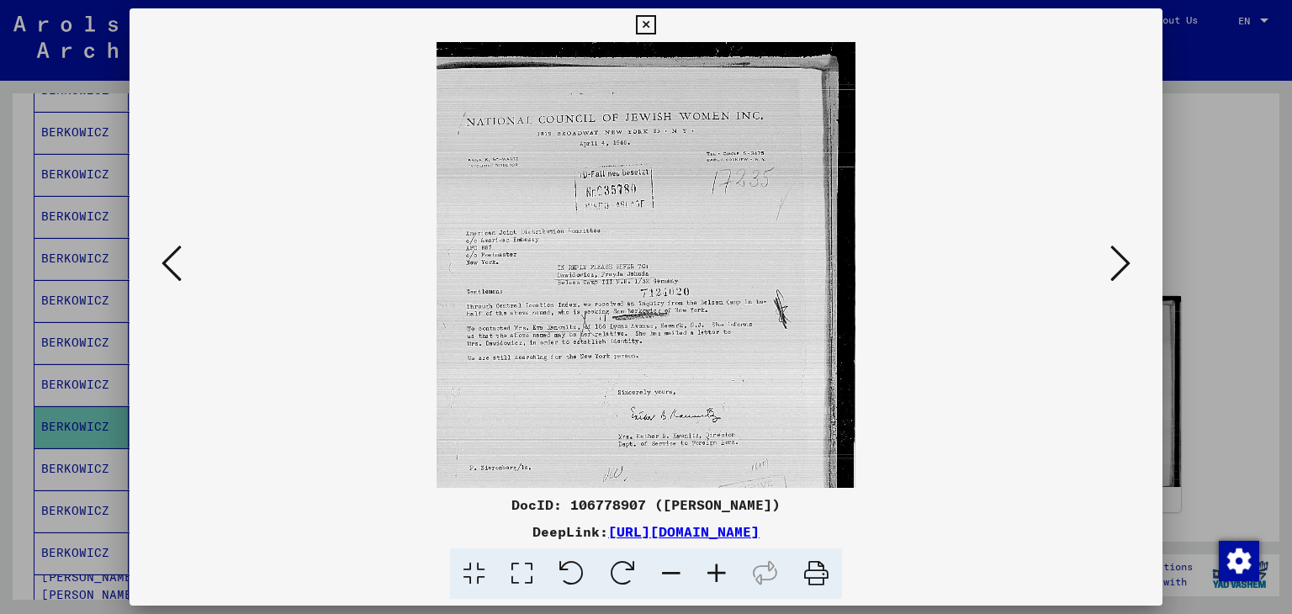
click at [713, 575] on icon at bounding box center [716, 574] width 45 height 51
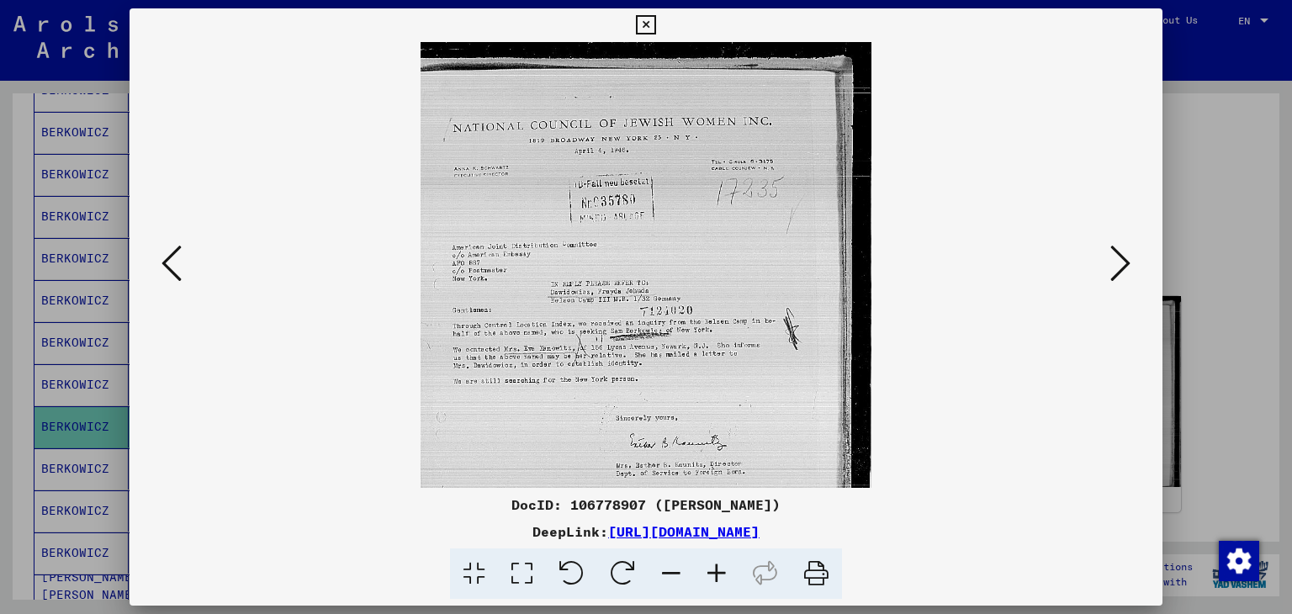
click at [713, 575] on icon at bounding box center [716, 574] width 45 height 51
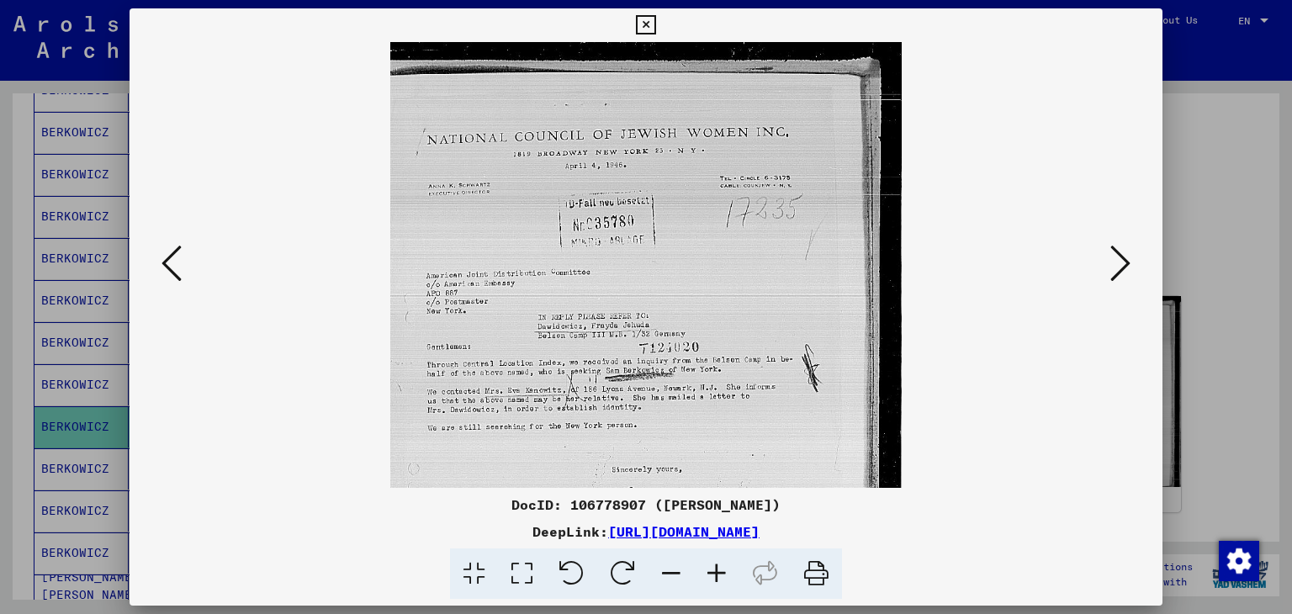
click at [713, 575] on icon at bounding box center [716, 574] width 45 height 51
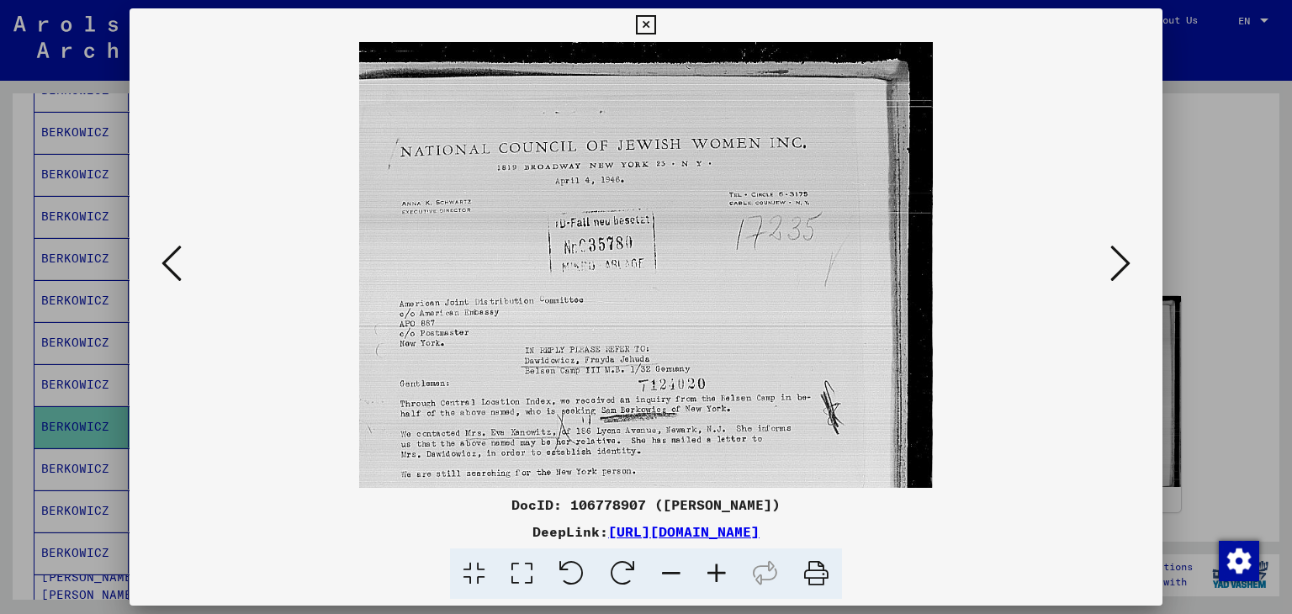
click at [713, 575] on icon at bounding box center [716, 574] width 45 height 51
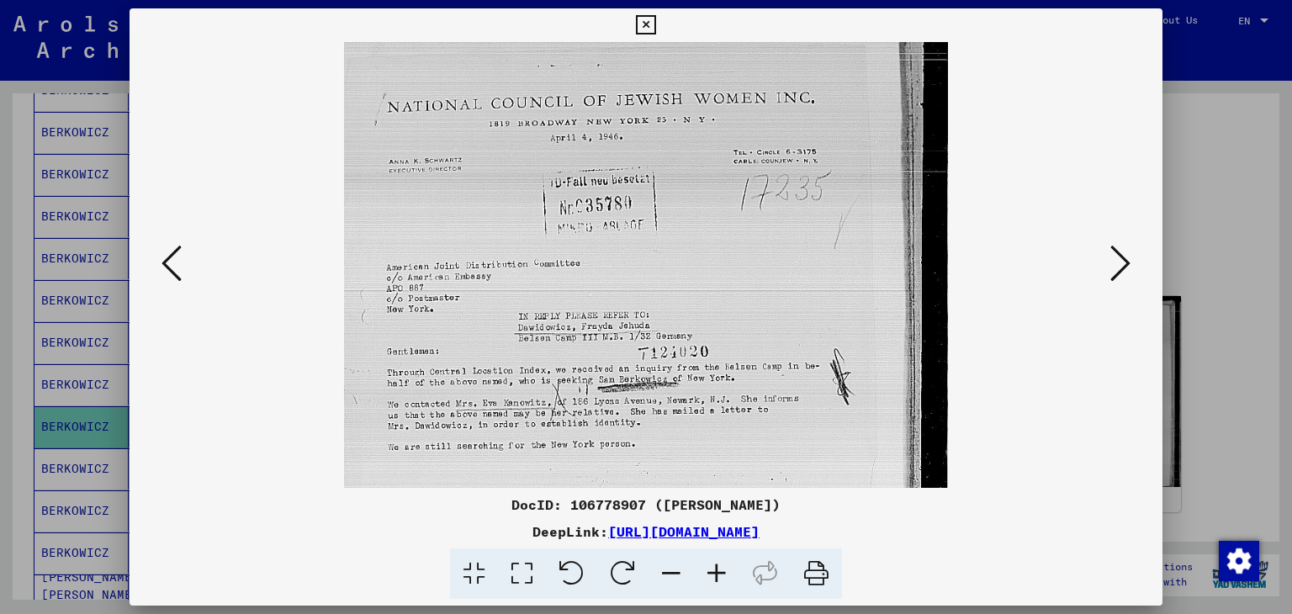
drag, startPoint x: 592, startPoint y: 429, endPoint x: 573, endPoint y: 331, distance: 100.3
click at [573, 331] on img at bounding box center [646, 404] width 605 height 824
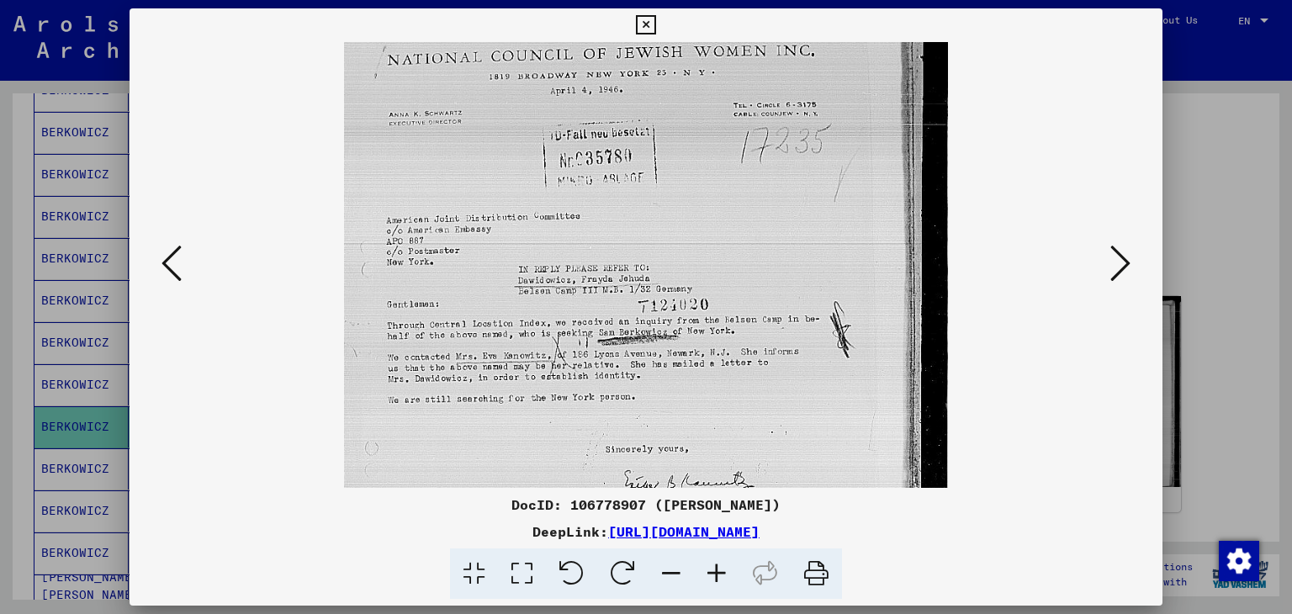
click at [1120, 267] on icon at bounding box center [1121, 263] width 20 height 40
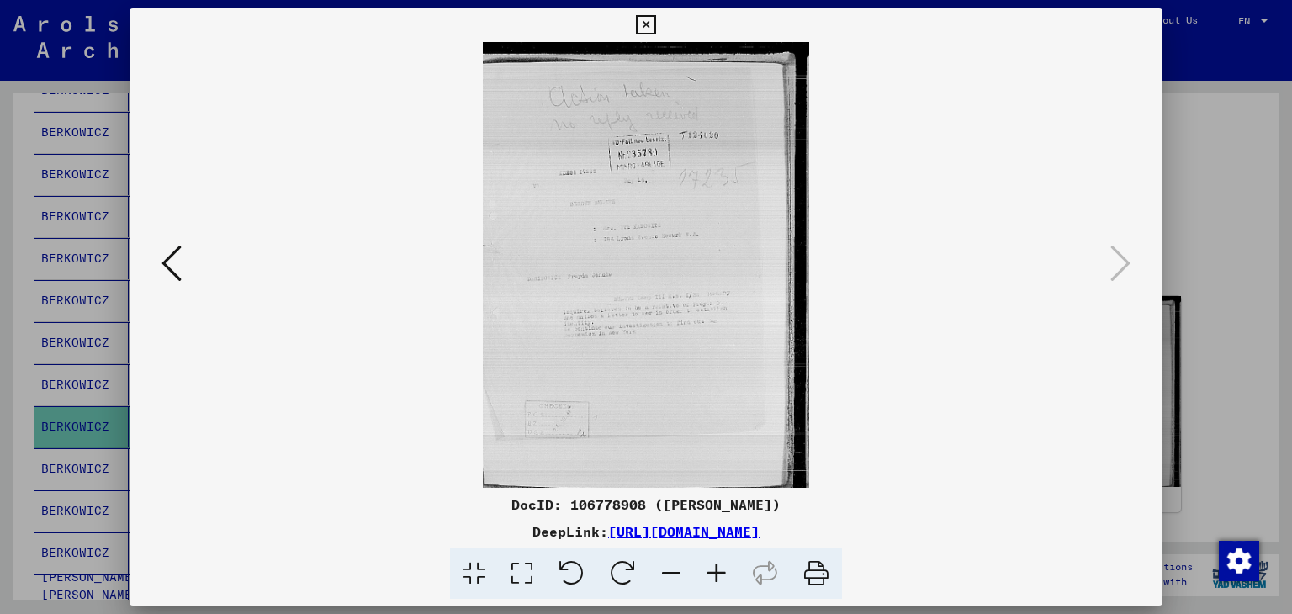
click at [649, 24] on icon at bounding box center [645, 25] width 19 height 20
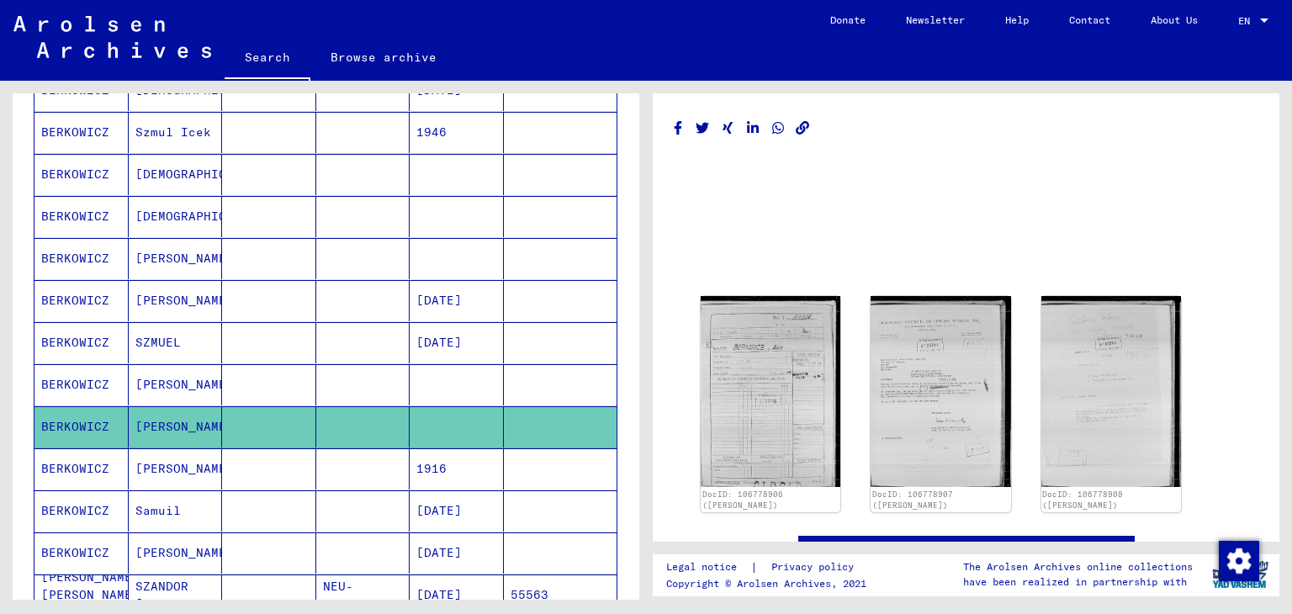
scroll to position [994, 0]
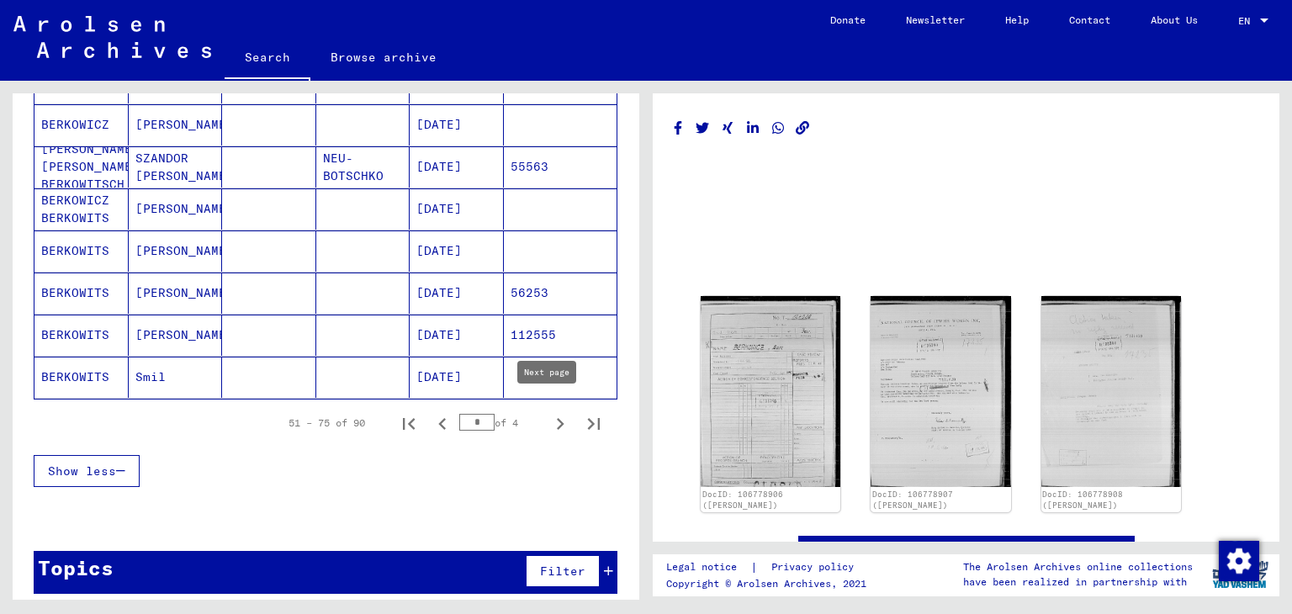
click at [549, 412] on icon "Next page" at bounding box center [561, 424] width 24 height 24
type input "*"
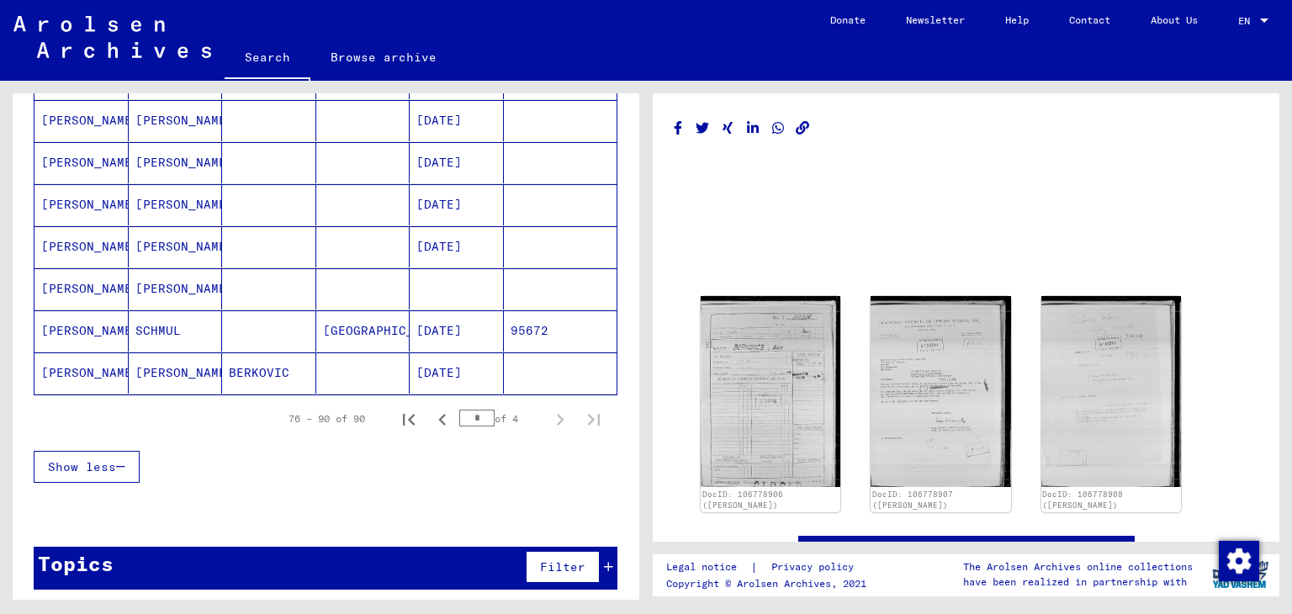
scroll to position [0, 0]
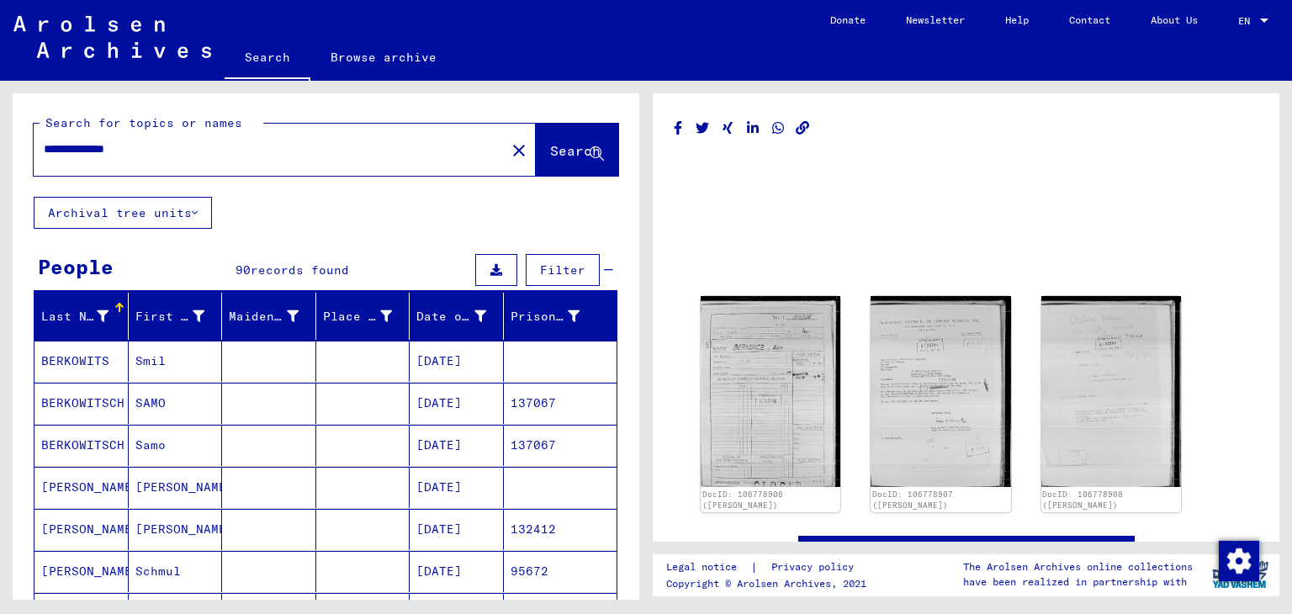
click at [162, 401] on mat-cell "SAMO" at bounding box center [176, 403] width 94 height 41
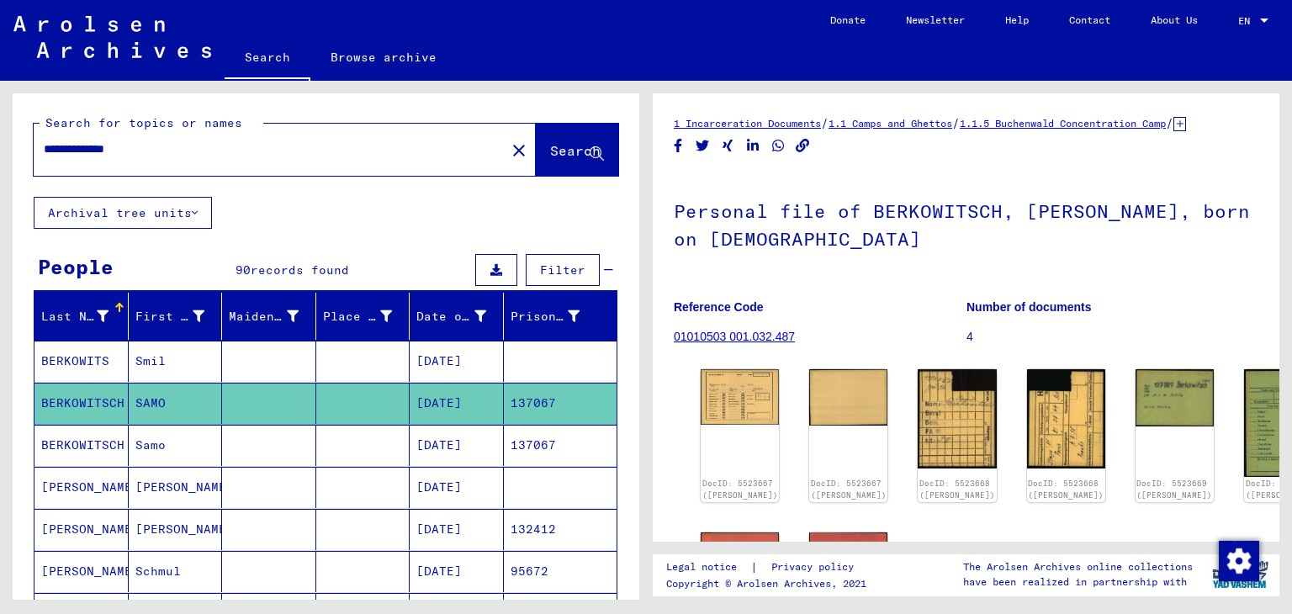
click at [144, 357] on mat-cell "Smil" at bounding box center [176, 361] width 94 height 41
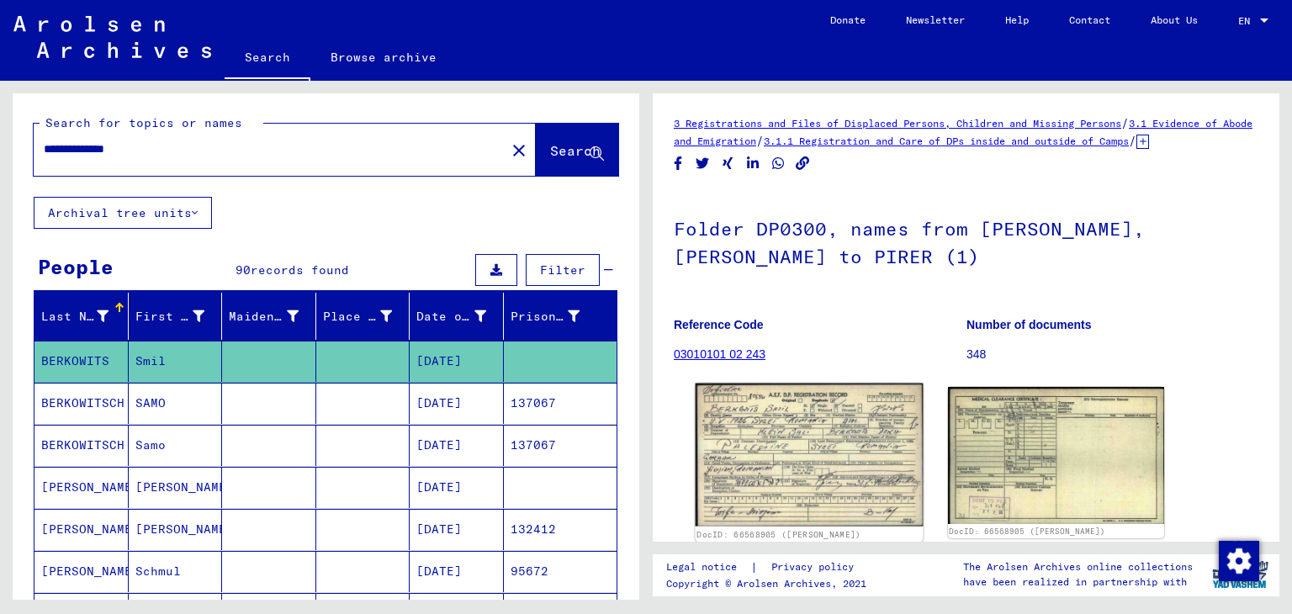
click at [819, 451] on img at bounding box center [809, 455] width 227 height 143
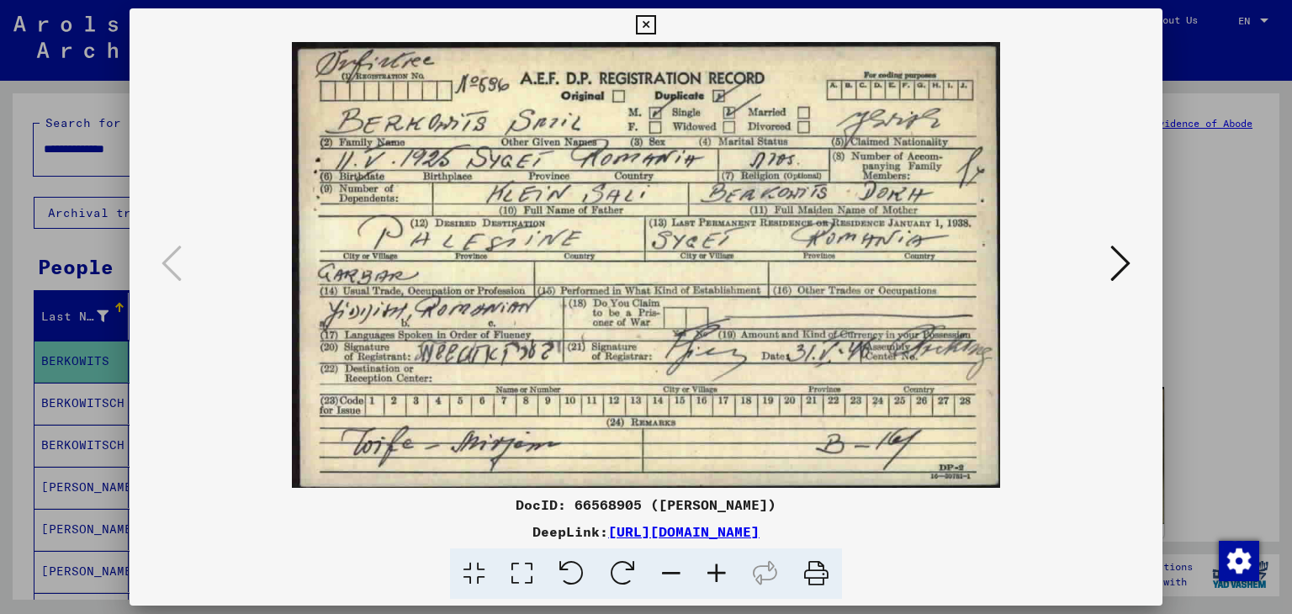
click at [645, 21] on icon at bounding box center [645, 25] width 19 height 20
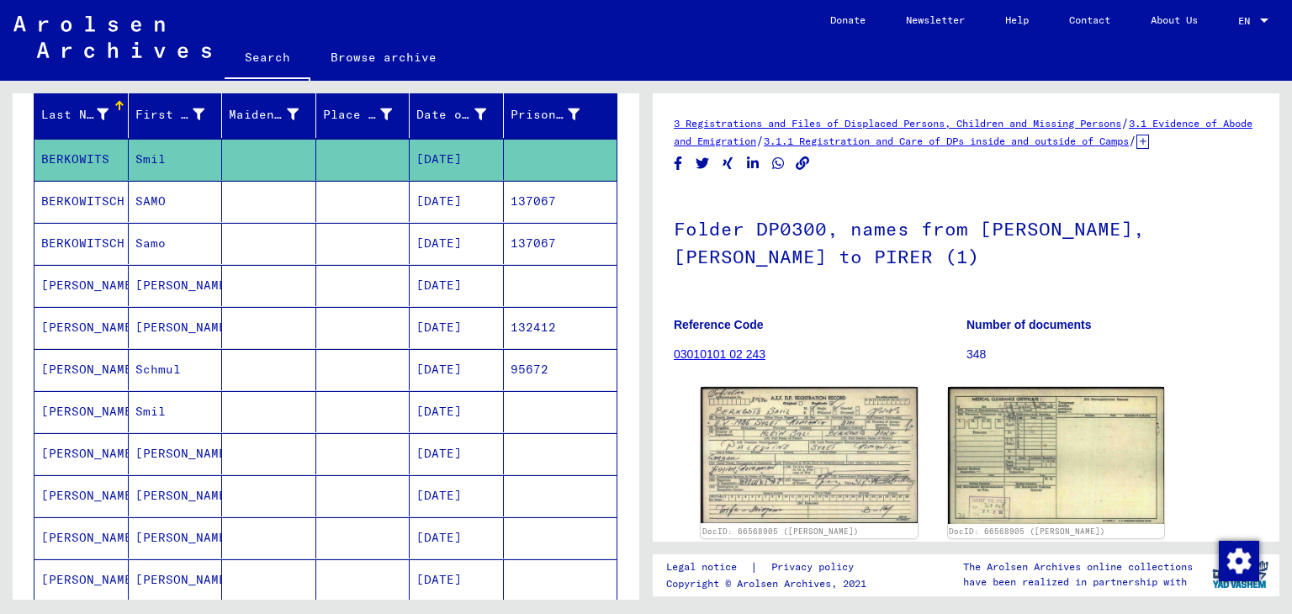
scroll to position [203, 0]
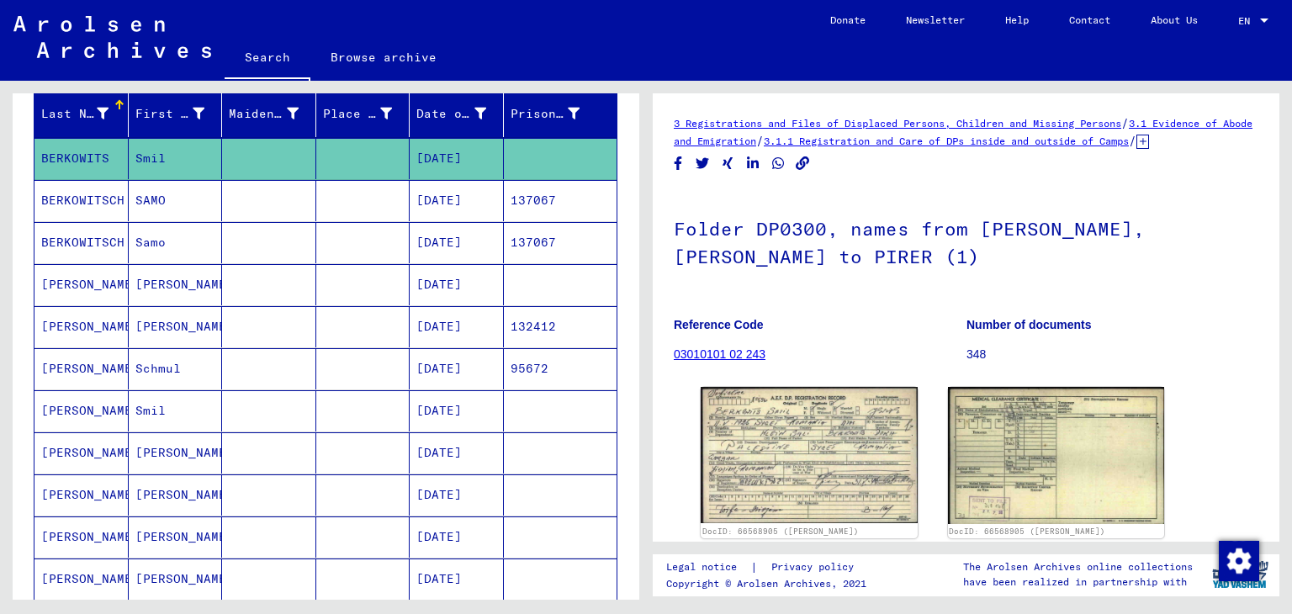
click at [185, 405] on mat-cell "Smil" at bounding box center [176, 410] width 94 height 41
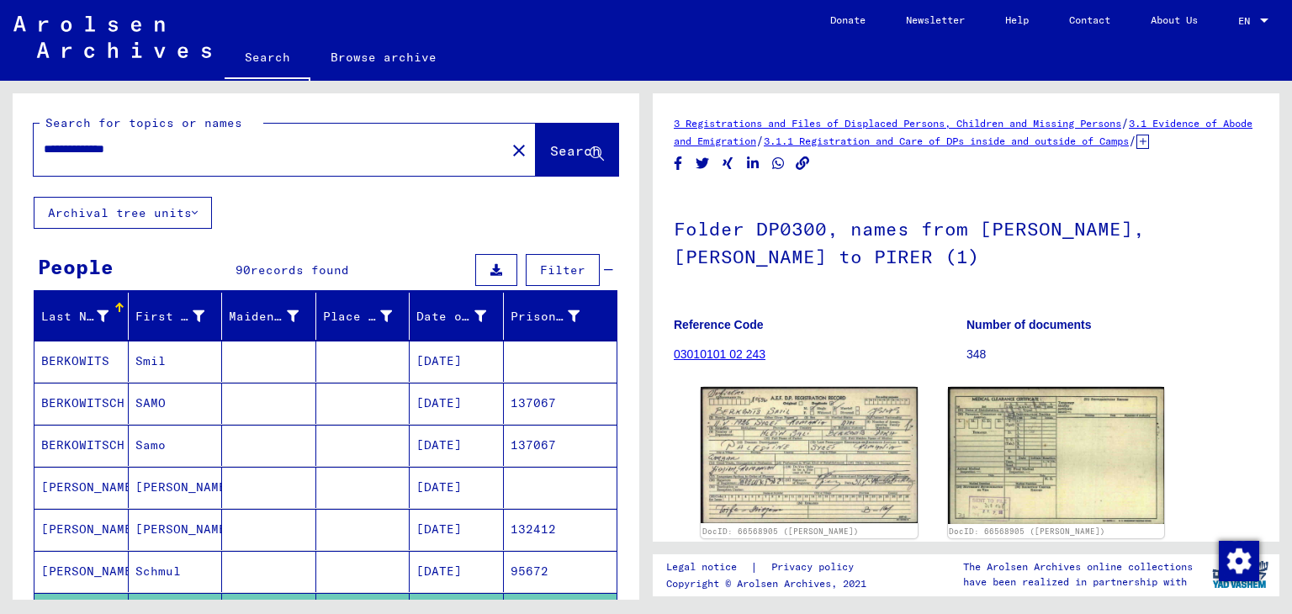
click at [178, 153] on input "**********" at bounding box center [270, 149] width 452 height 18
click at [550, 142] on span "Search" at bounding box center [575, 150] width 50 height 17
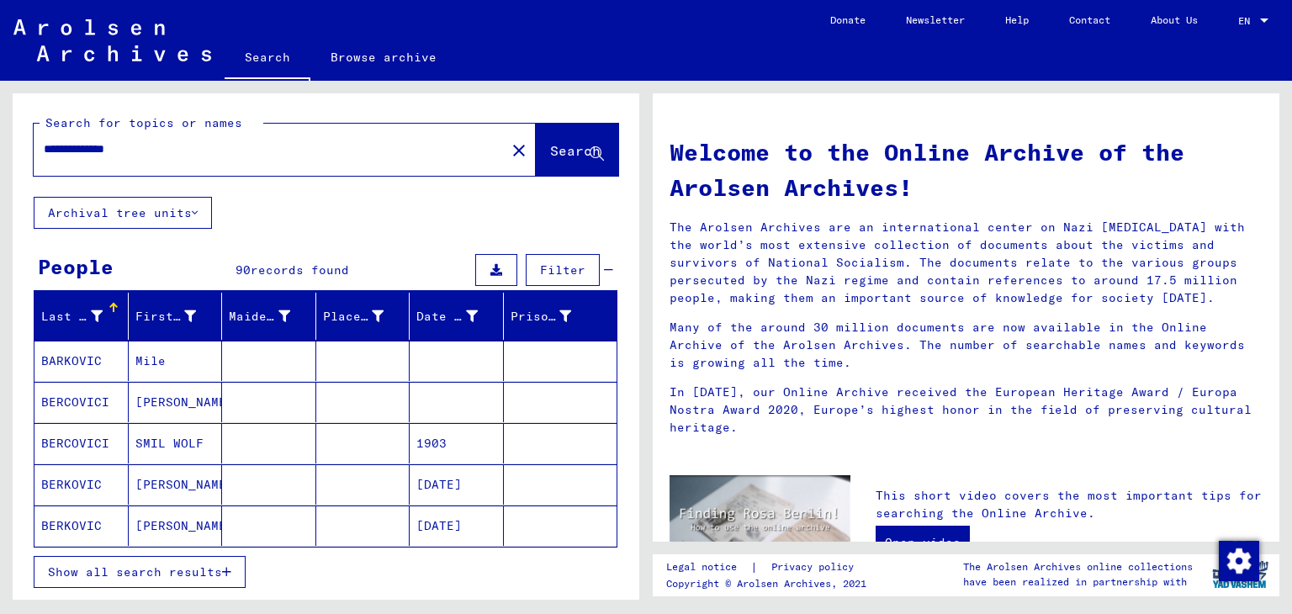
click at [182, 565] on span "Show all search results" at bounding box center [135, 572] width 174 height 15
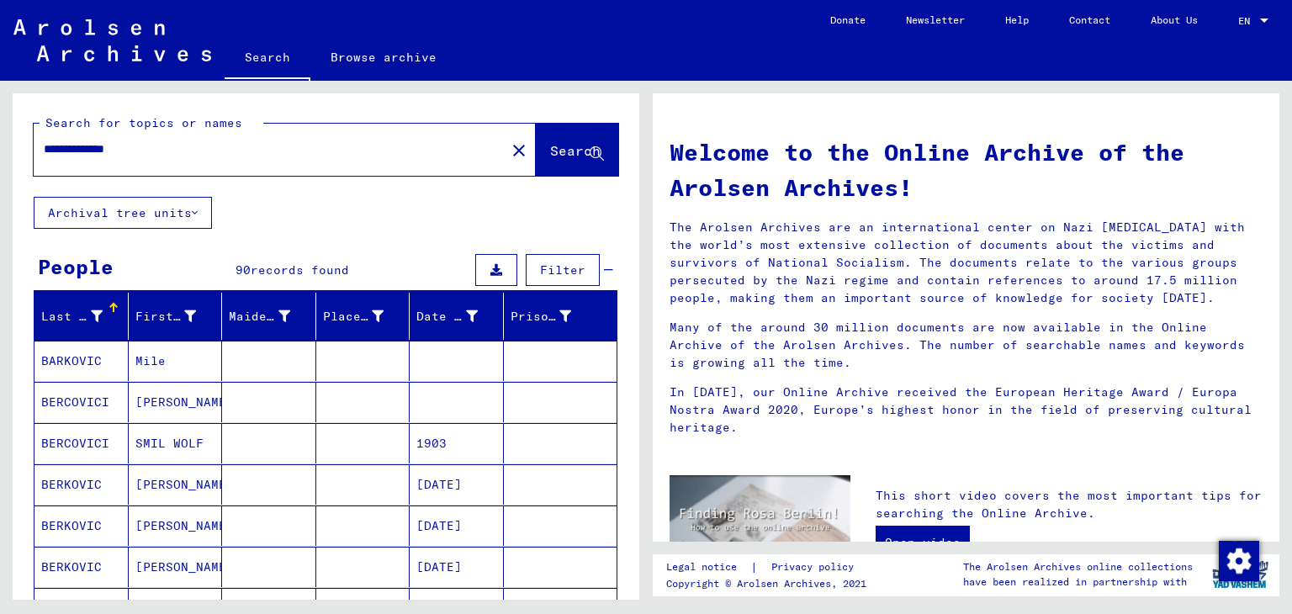
click at [178, 156] on input "**********" at bounding box center [265, 149] width 442 height 18
type input "**********"
click at [565, 160] on span "Search" at bounding box center [577, 152] width 54 height 18
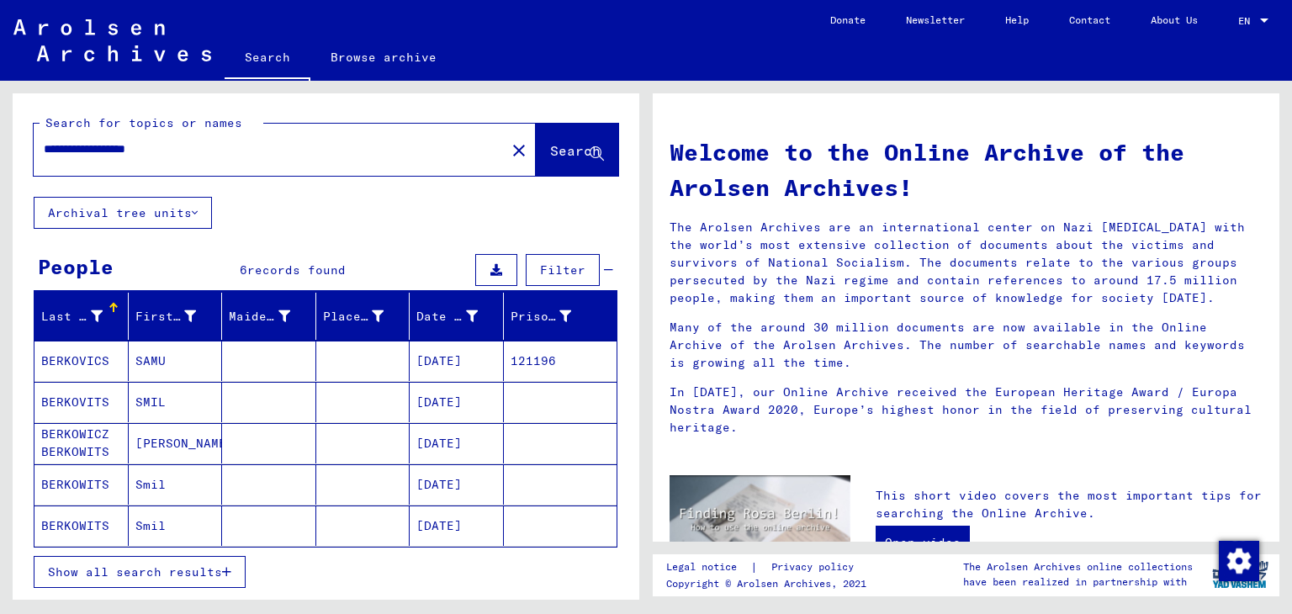
click at [155, 570] on span "Show all search results" at bounding box center [135, 572] width 174 height 15
click at [151, 355] on mat-cell "SAMU" at bounding box center [176, 361] width 94 height 40
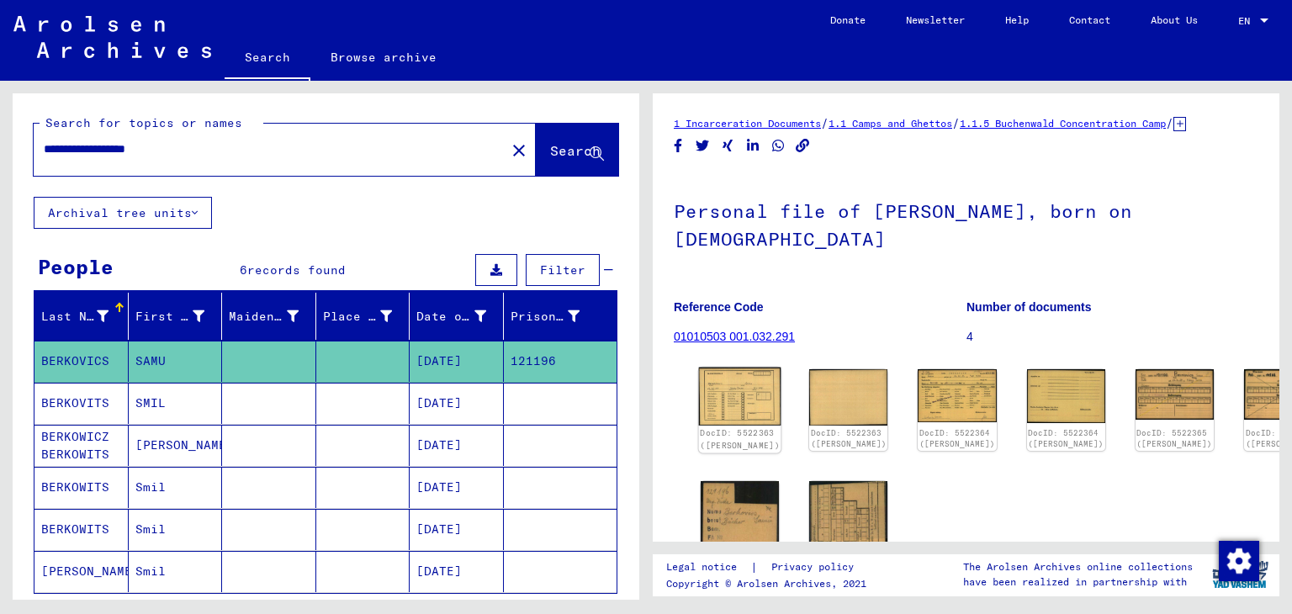
click at [744, 393] on img at bounding box center [740, 397] width 82 height 59
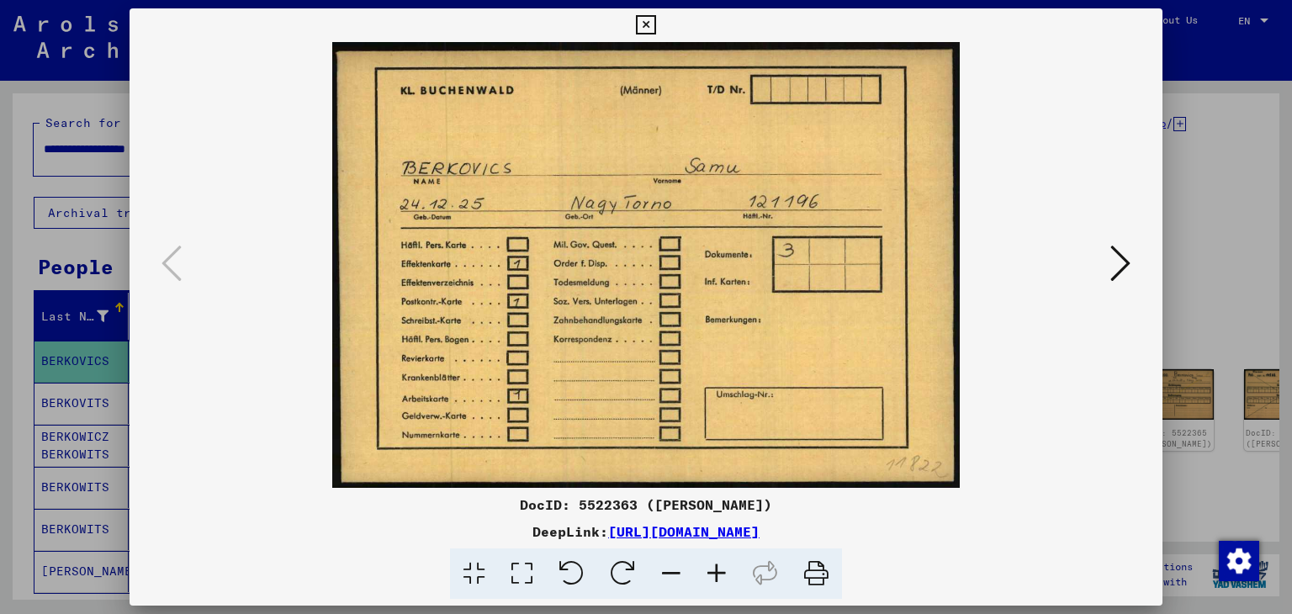
click at [1121, 259] on icon at bounding box center [1121, 263] width 20 height 40
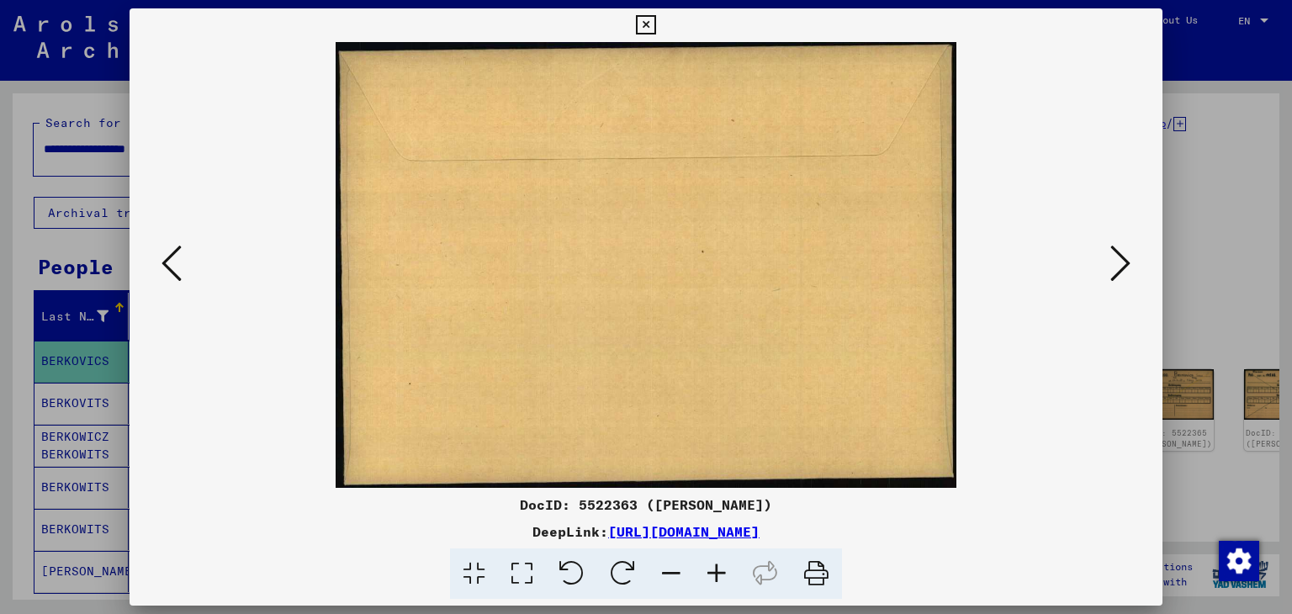
click at [1121, 259] on icon at bounding box center [1121, 263] width 20 height 40
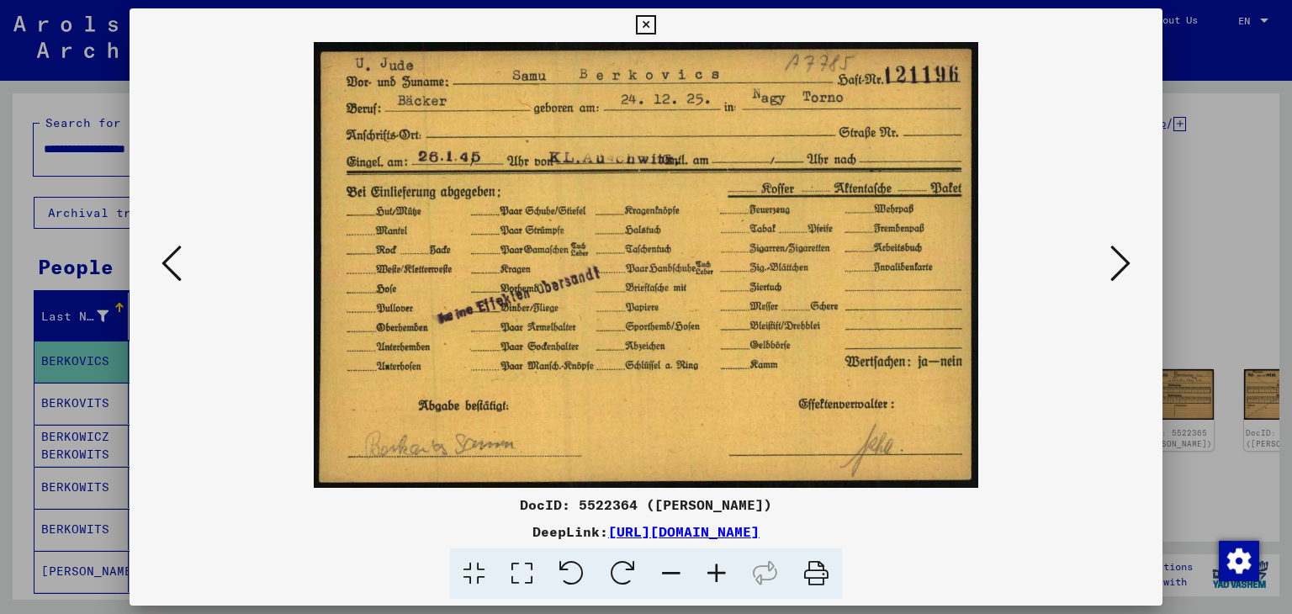
click at [1120, 257] on icon at bounding box center [1121, 263] width 20 height 40
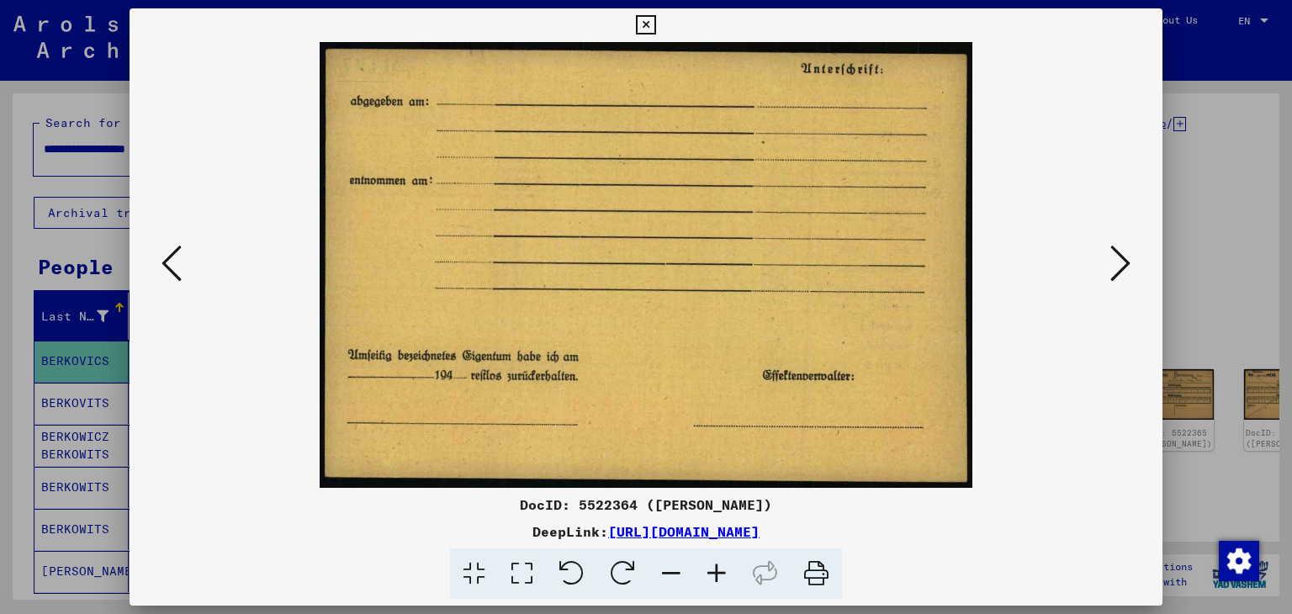
click at [1120, 257] on icon at bounding box center [1121, 263] width 20 height 40
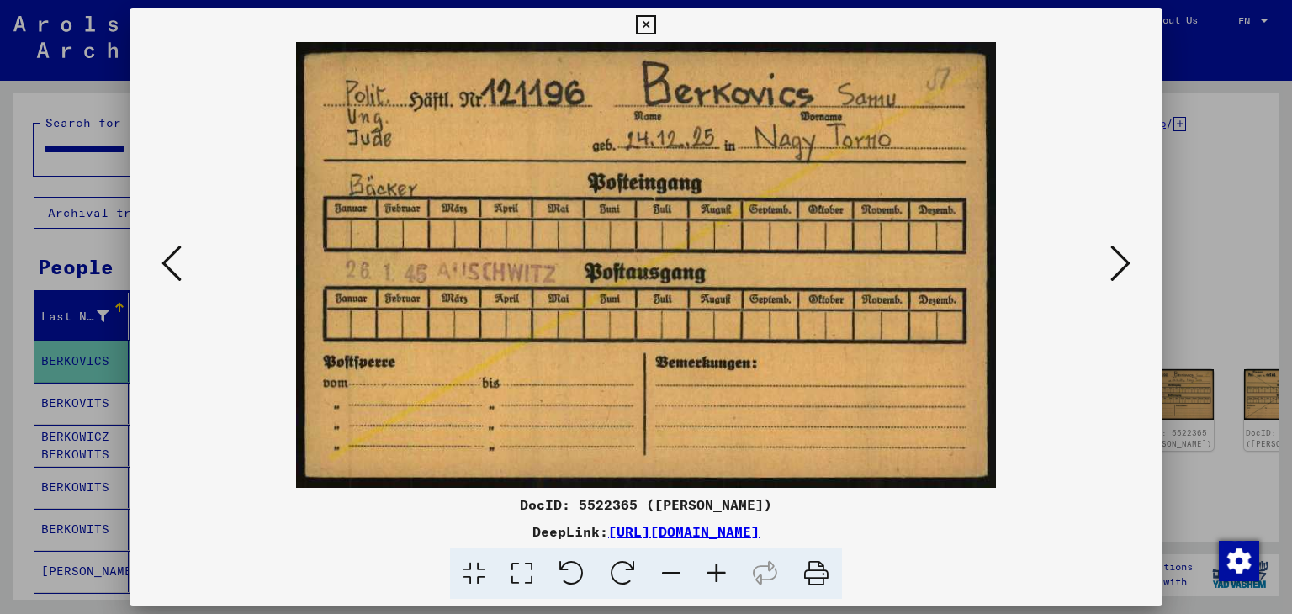
click at [1120, 257] on icon at bounding box center [1121, 263] width 20 height 40
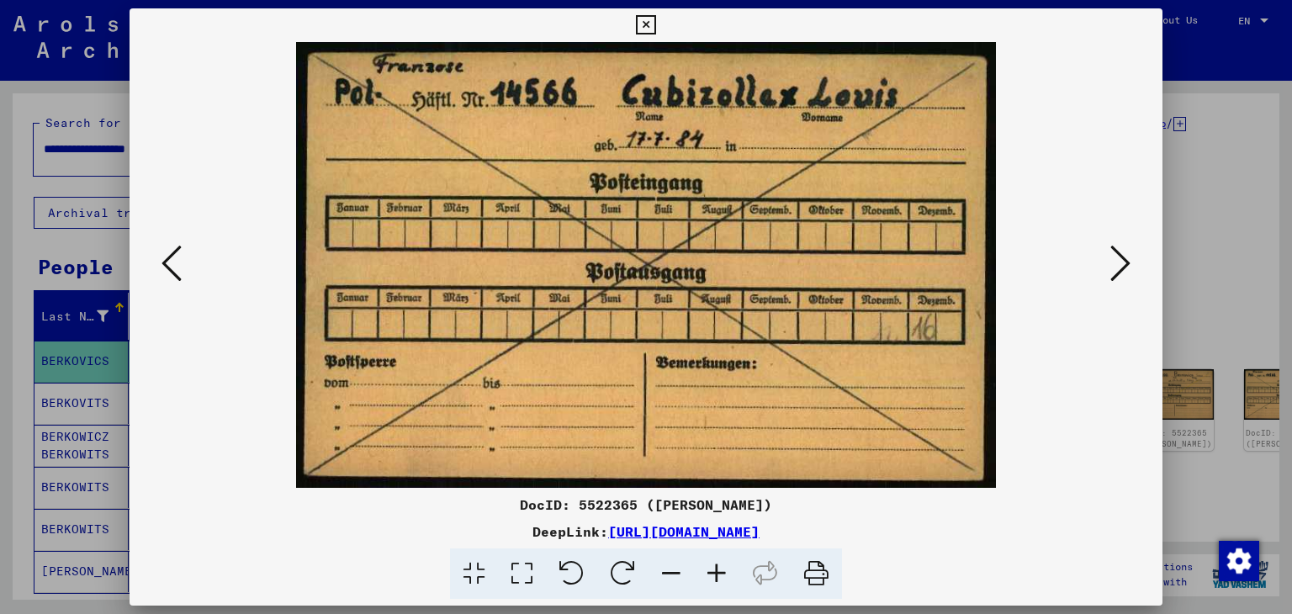
click at [1120, 257] on icon at bounding box center [1121, 263] width 20 height 40
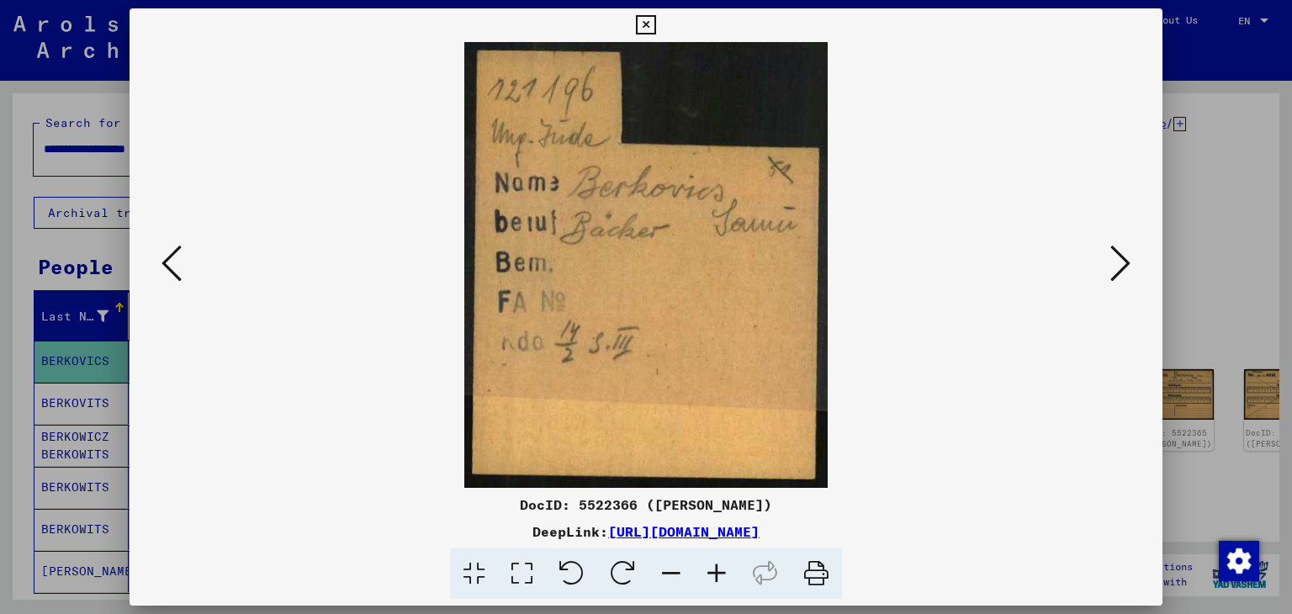
click at [1116, 260] on icon at bounding box center [1121, 263] width 20 height 40
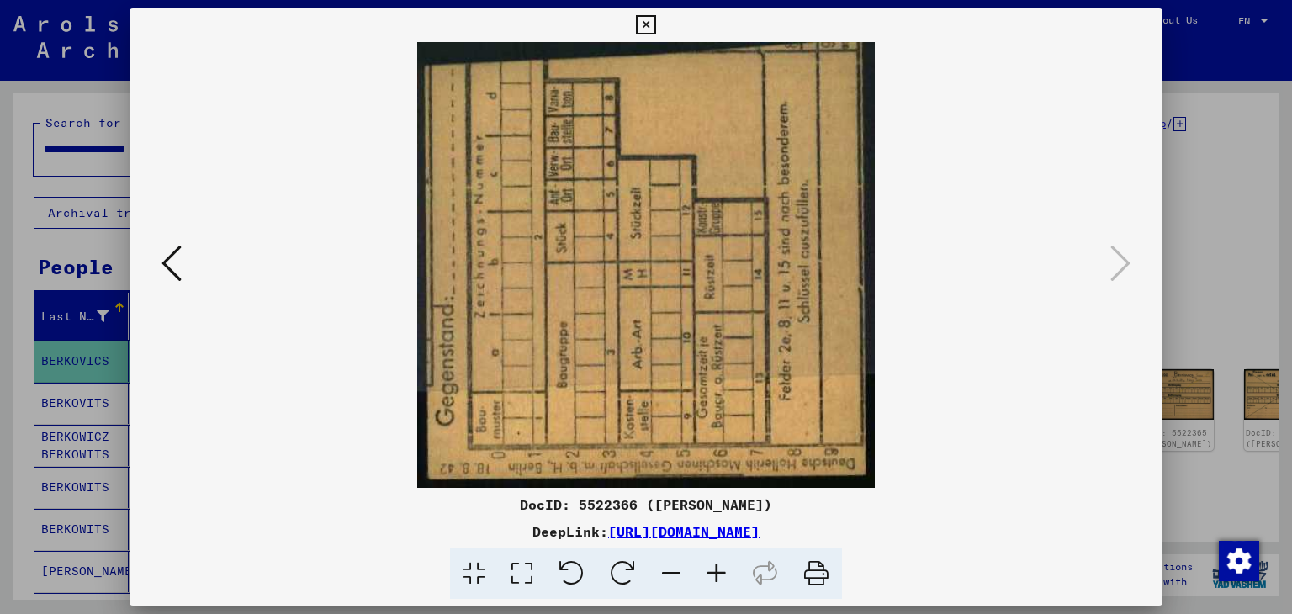
click at [650, 24] on icon at bounding box center [645, 25] width 19 height 20
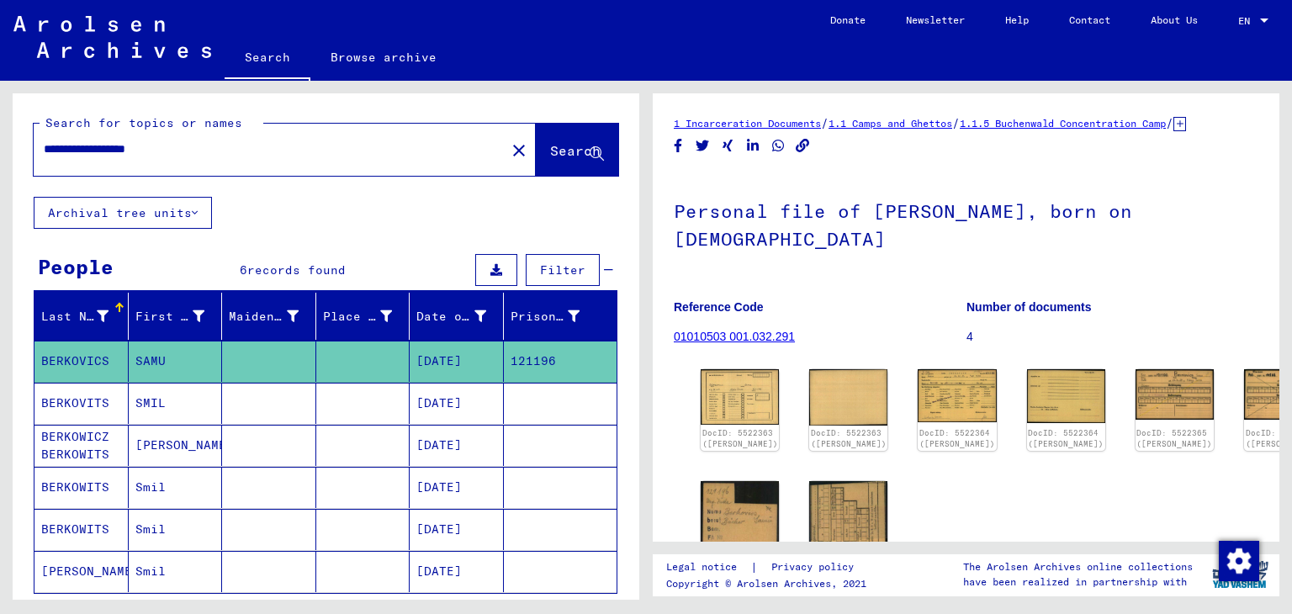
drag, startPoint x: 188, startPoint y: 146, endPoint x: 0, endPoint y: 134, distance: 188.0
click at [0, 134] on div "**********" at bounding box center [323, 340] width 646 height 519
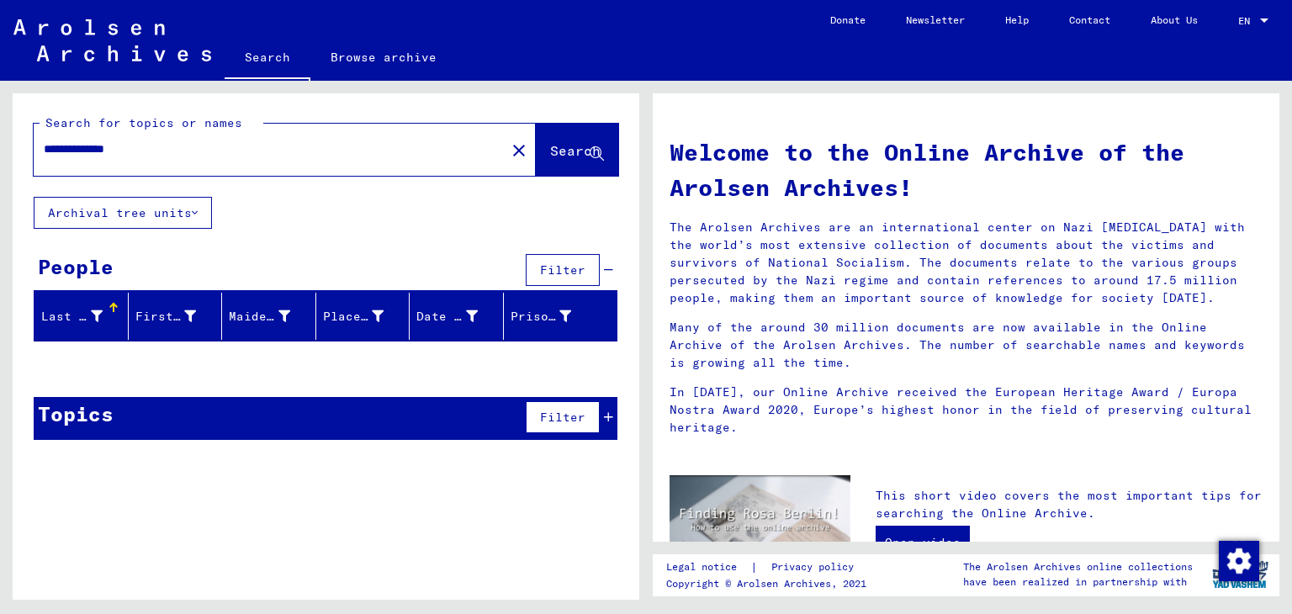
click at [118, 148] on input "**********" at bounding box center [265, 149] width 442 height 18
click at [567, 159] on span "Search" at bounding box center [577, 152] width 54 height 18
click at [109, 150] on input "**********" at bounding box center [265, 149] width 442 height 18
type input "**********"
click at [586, 154] on span "Search" at bounding box center [575, 150] width 50 height 17
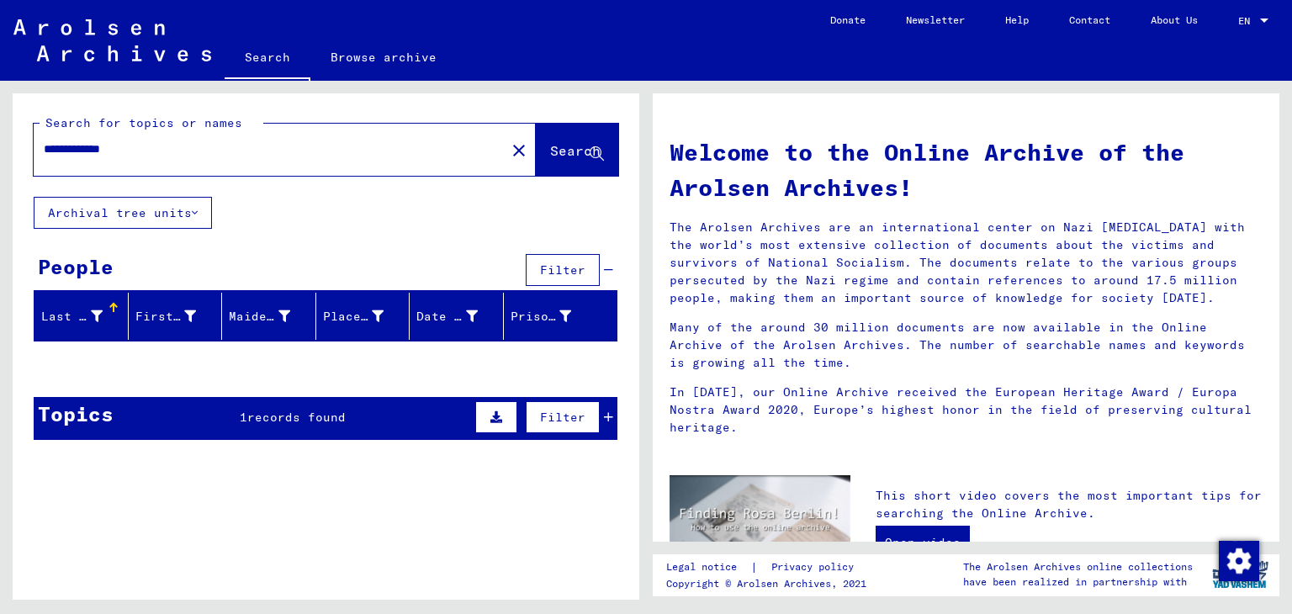
click at [282, 411] on span "records found" at bounding box center [296, 417] width 98 height 15
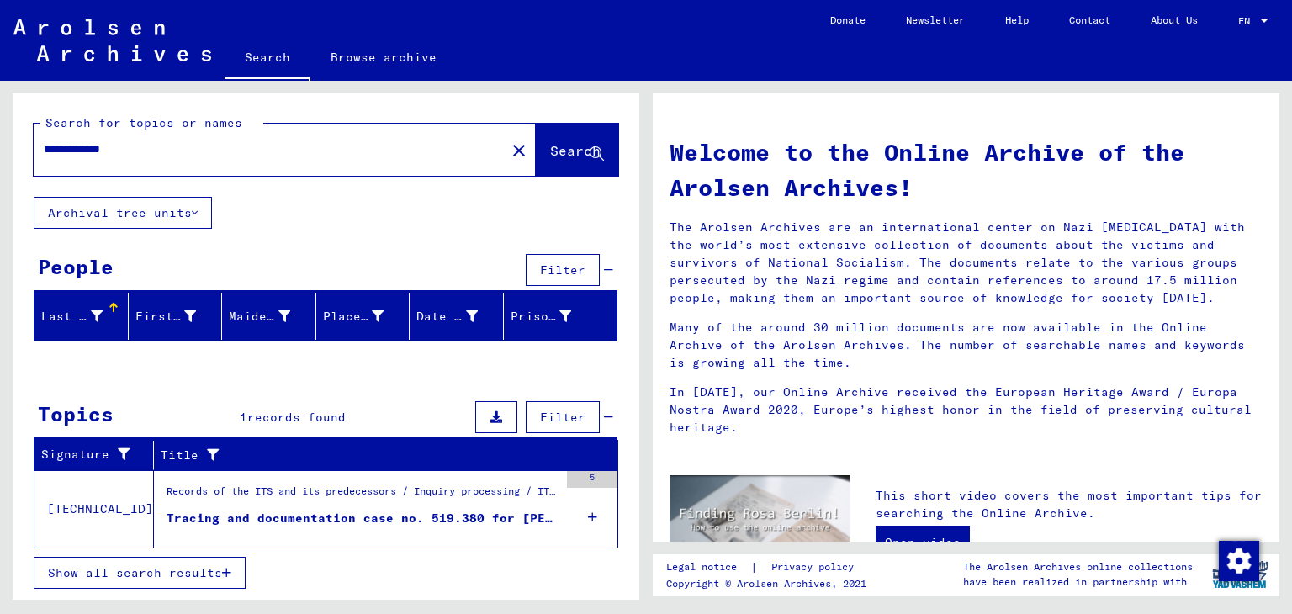
click at [292, 517] on div "Tracing and documentation case no. 519.380 for [PERSON_NAME] born [DEMOGRAPHIC_…" at bounding box center [363, 519] width 392 height 18
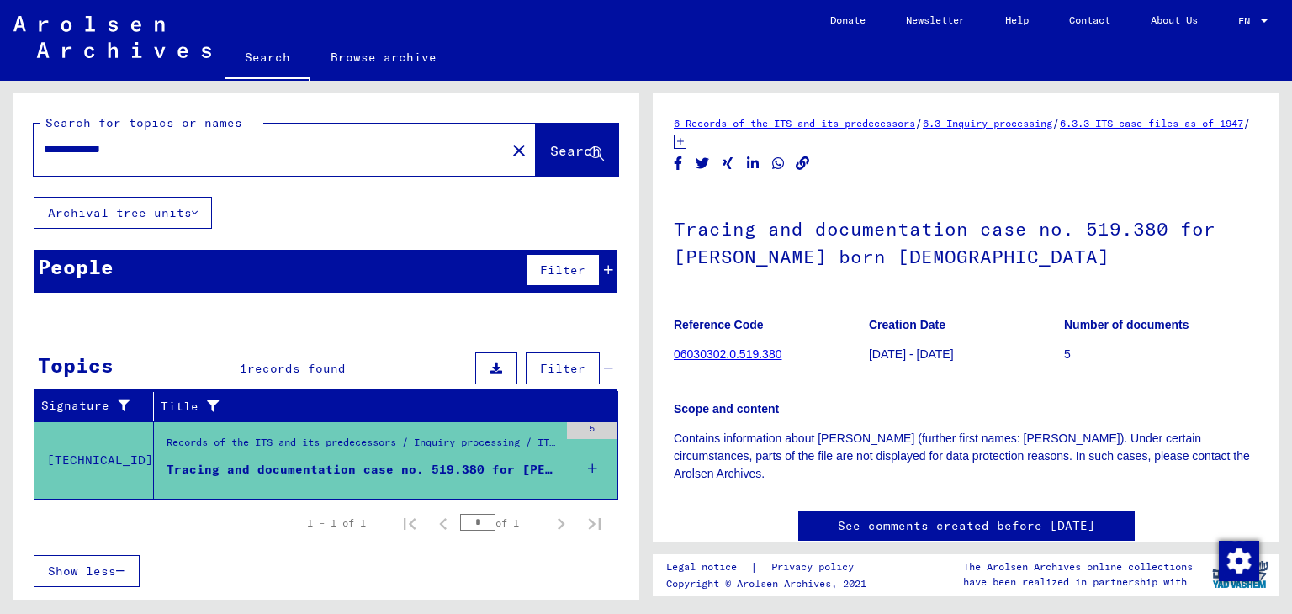
drag, startPoint x: 167, startPoint y: 142, endPoint x: 0, endPoint y: 142, distance: 166.6
click at [0, 142] on div "**********" at bounding box center [323, 340] width 646 height 519
type input "*********"
